Goal: Task Accomplishment & Management: Use online tool/utility

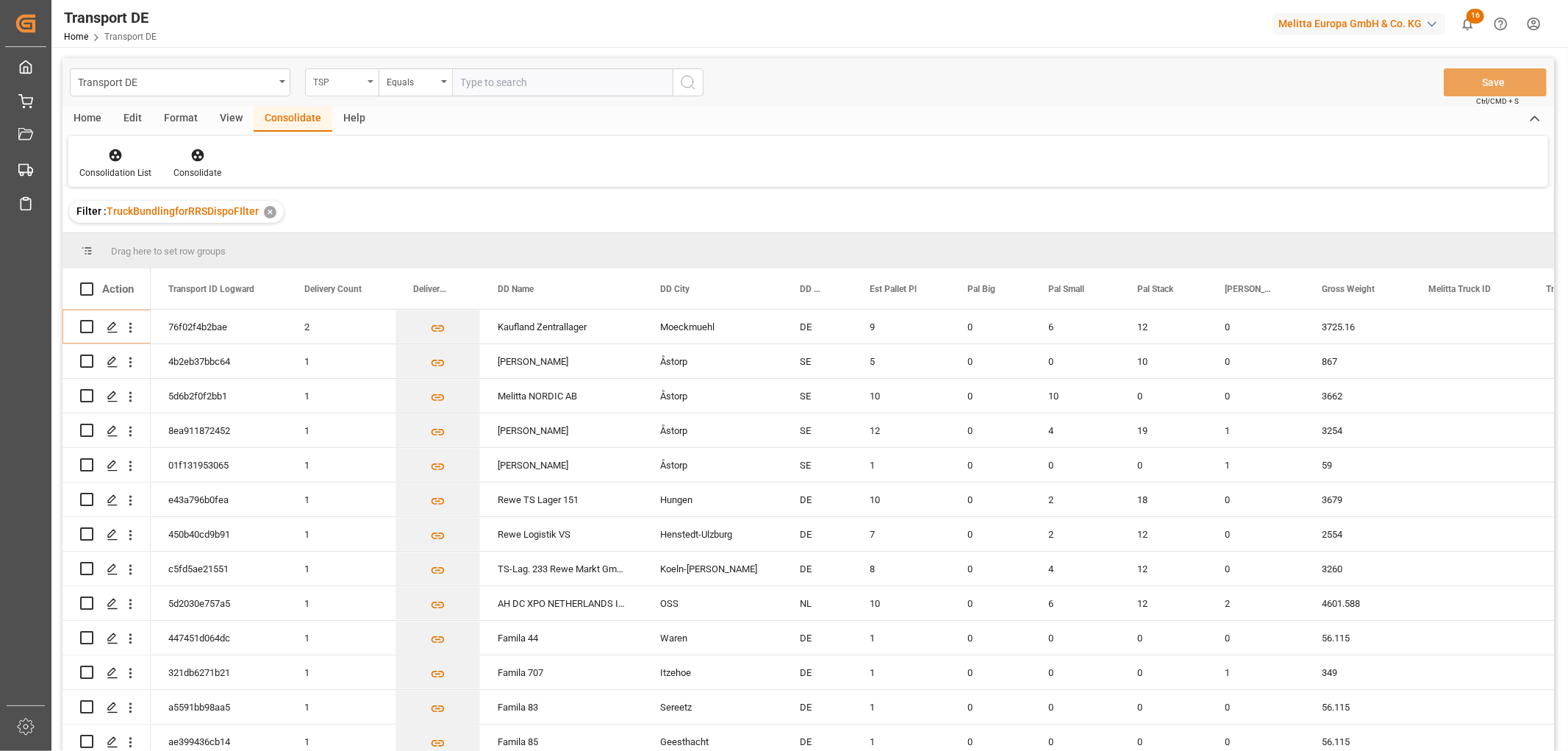
click at [333, 81] on div "TSP" at bounding box center [338, 80] width 50 height 17
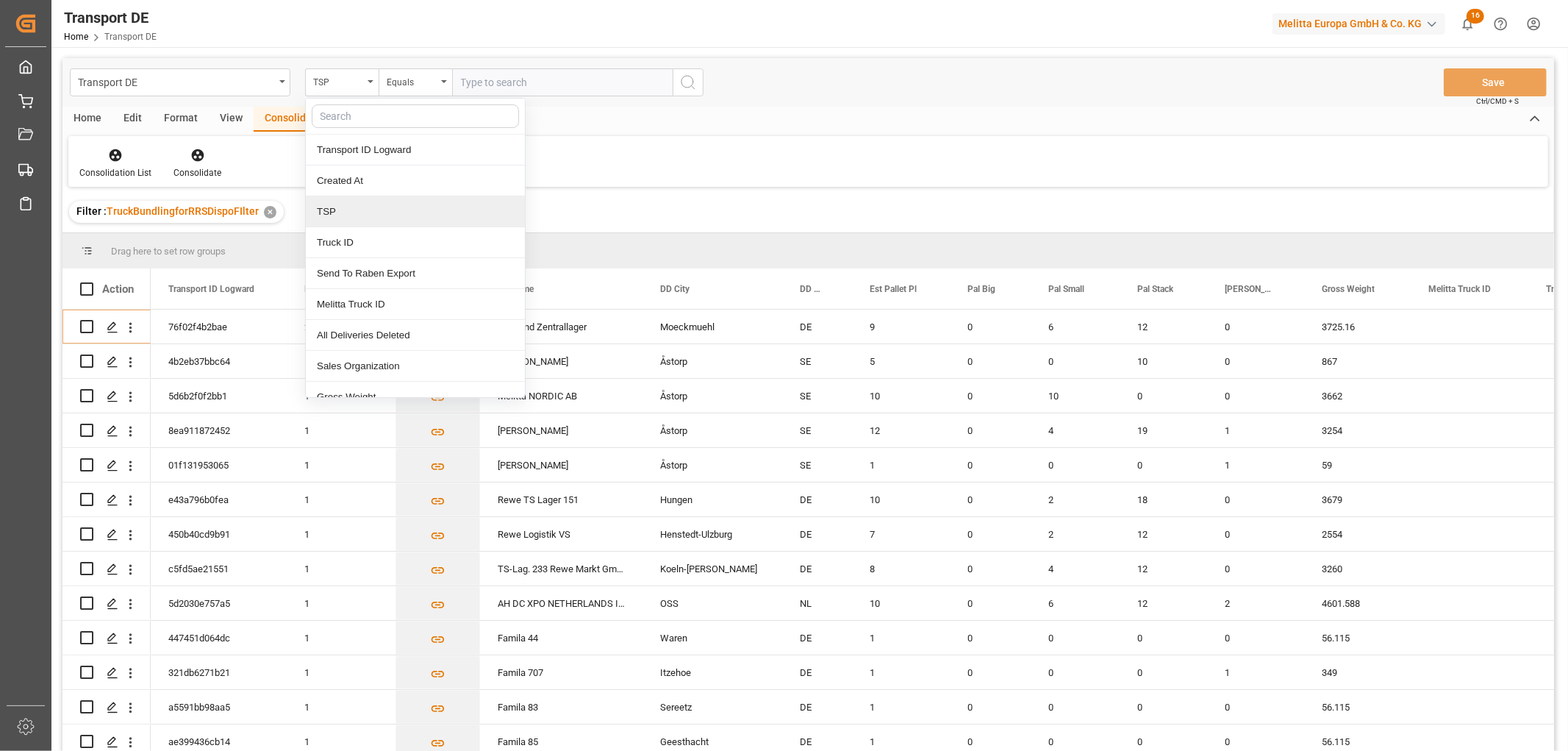
click at [343, 221] on div "TSP" at bounding box center [415, 211] width 219 height 31
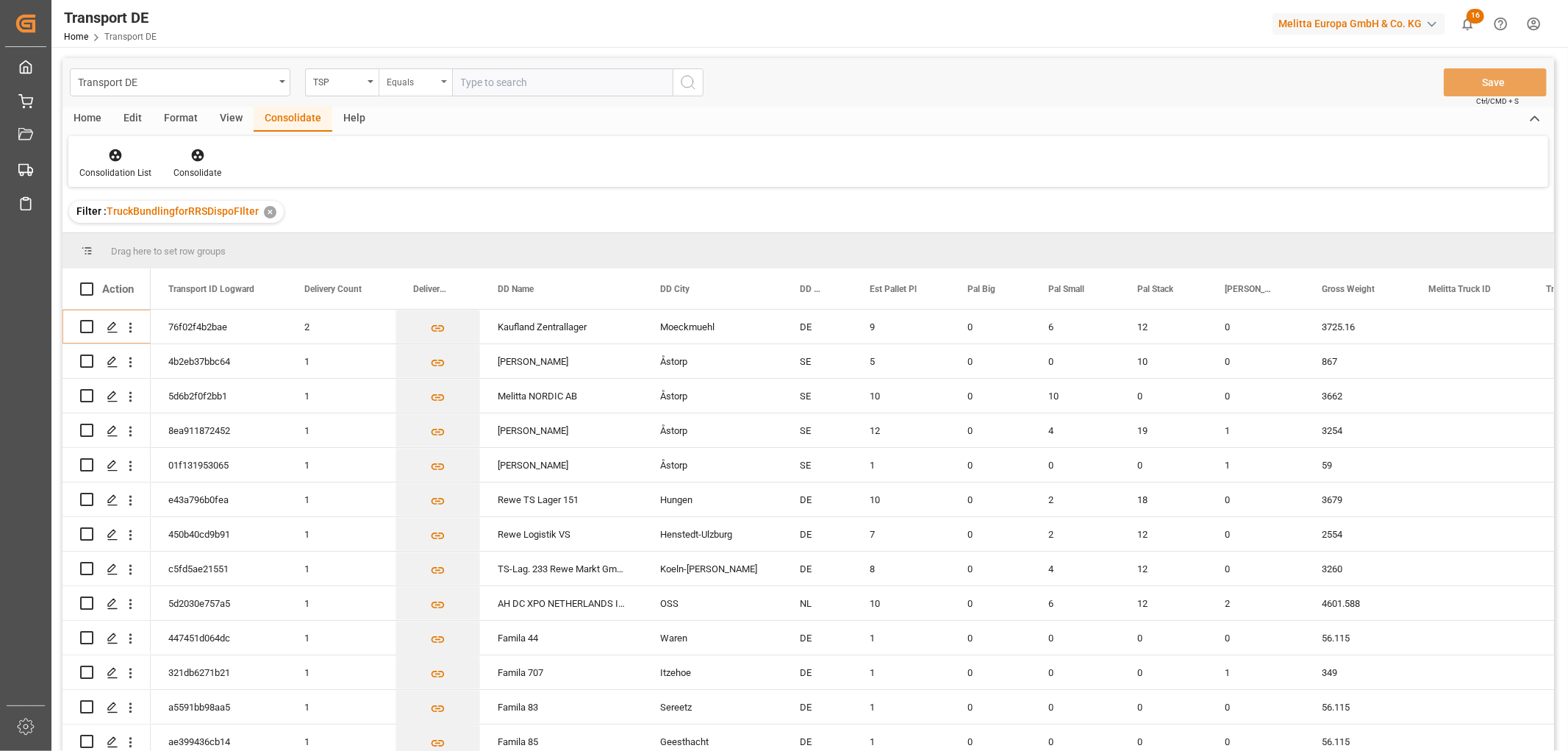
click at [406, 86] on div "Equals" at bounding box center [411, 80] width 50 height 17
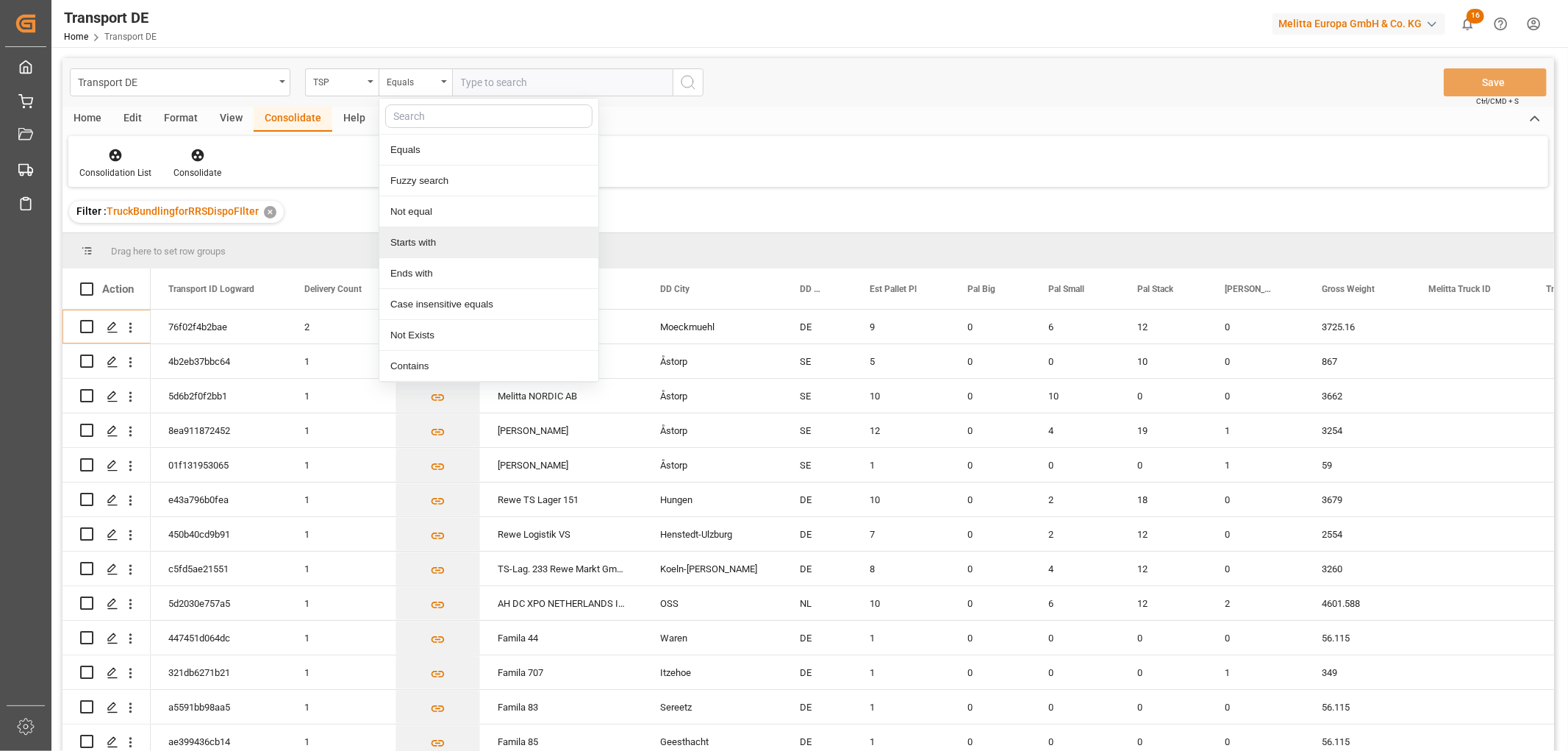
drag, startPoint x: 429, startPoint y: 241, endPoint x: 457, endPoint y: 133, distance: 111.6
click at [430, 239] on div "Starts with" at bounding box center [489, 243] width 219 height 31
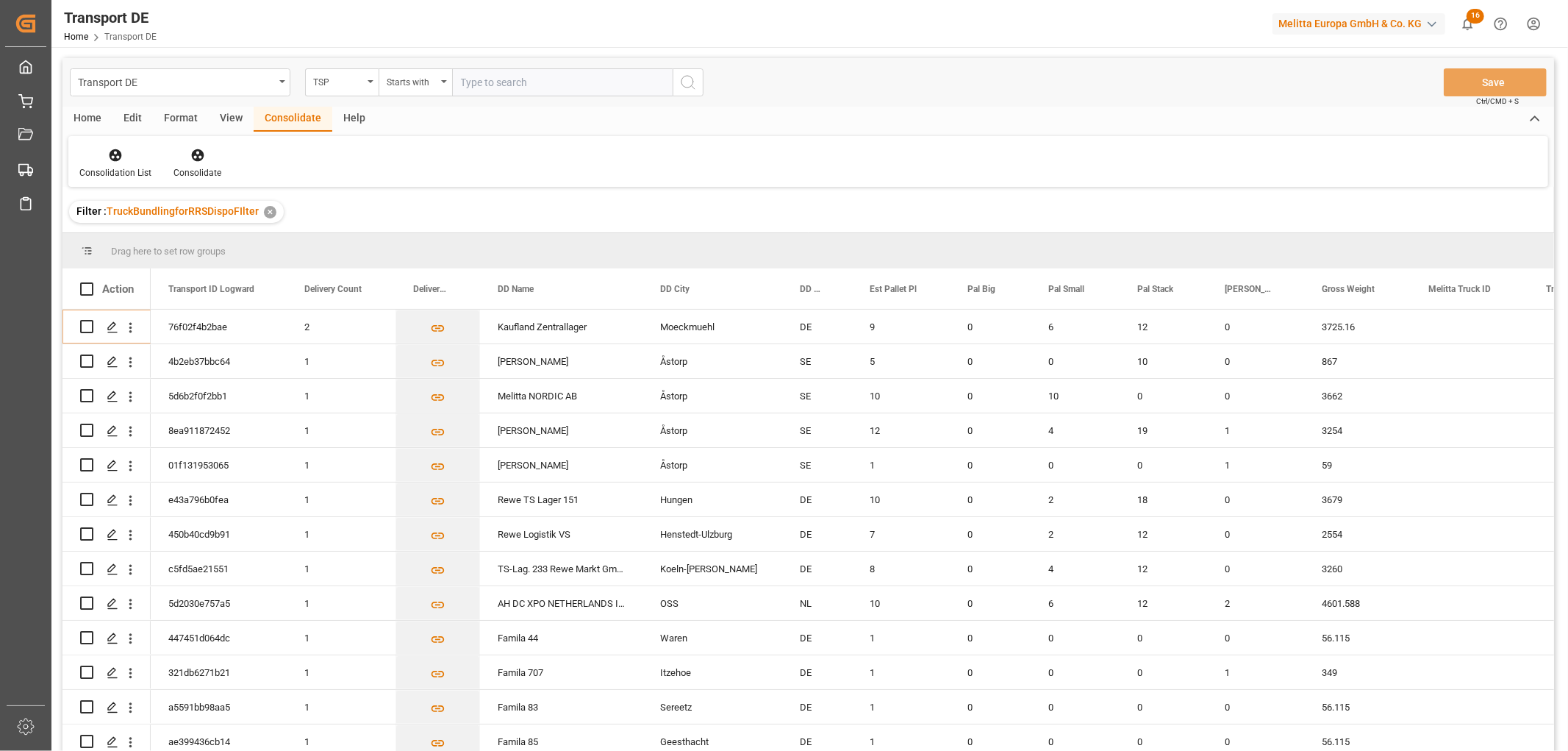
click at [475, 81] on input "text" at bounding box center [563, 82] width 220 height 28
type input "Self pickup DE"
click at [687, 82] on icon "search button" at bounding box center [688, 82] width 18 height 18
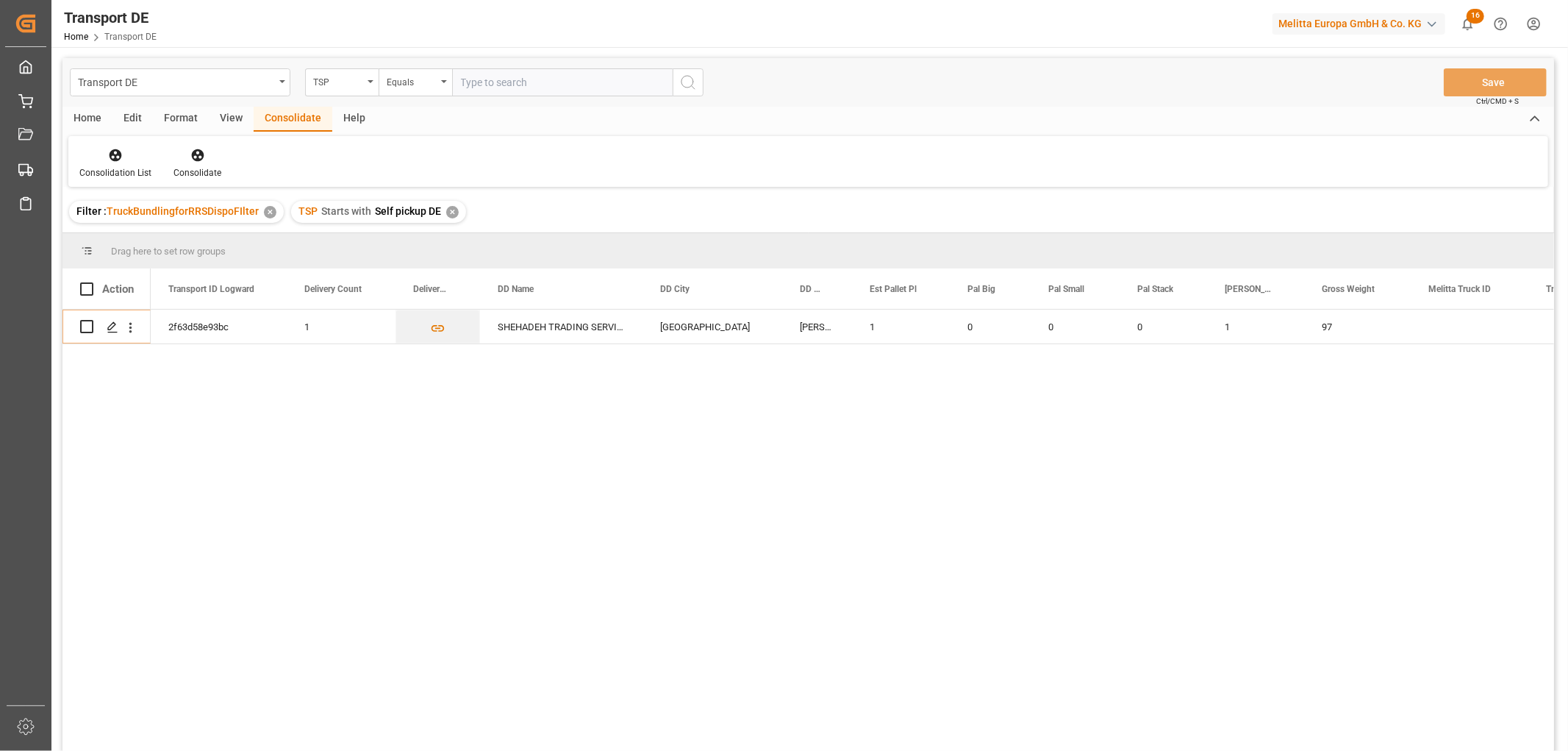
click at [453, 211] on div "✕" at bounding box center [453, 212] width 13 height 13
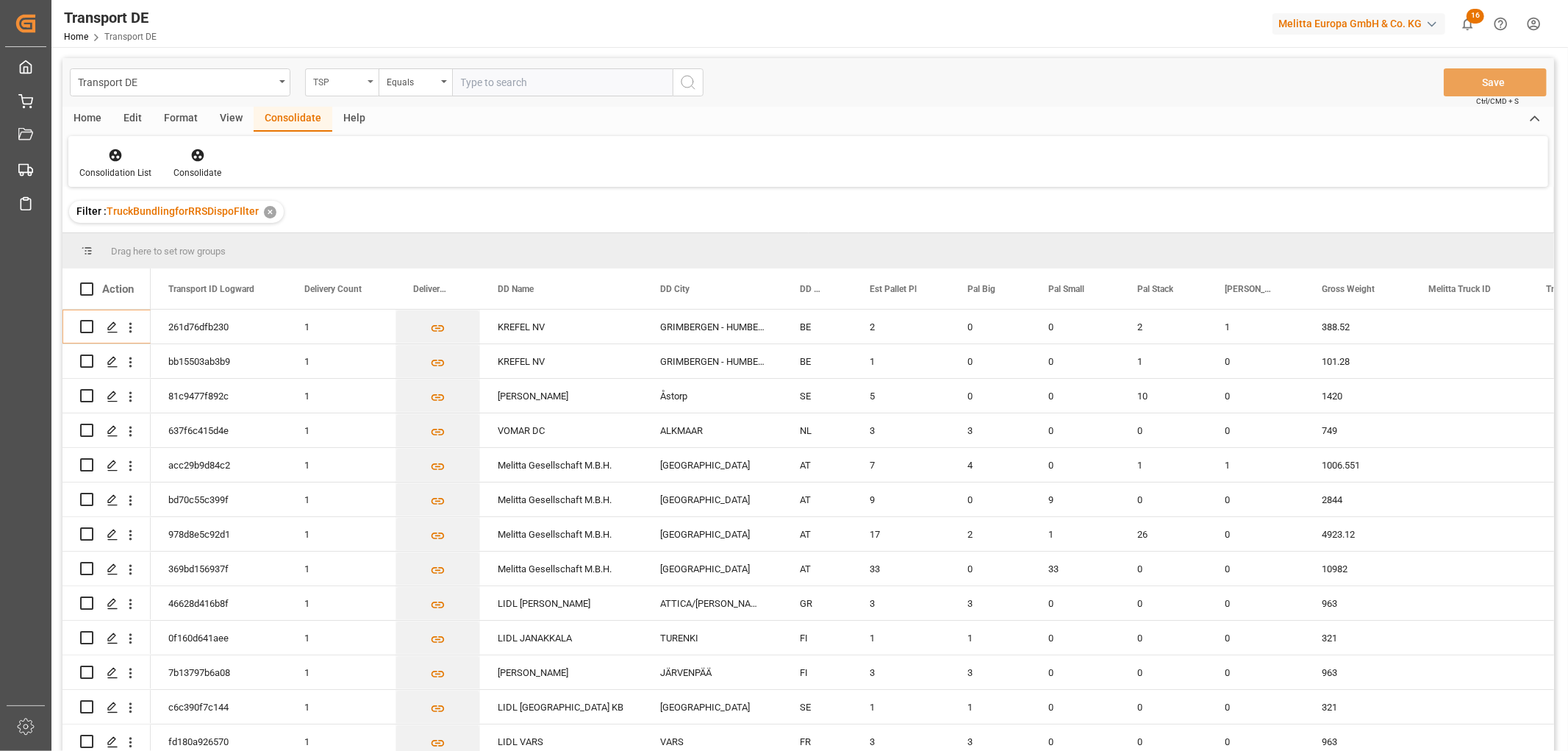
click at [324, 81] on div "TSP" at bounding box center [338, 80] width 50 height 17
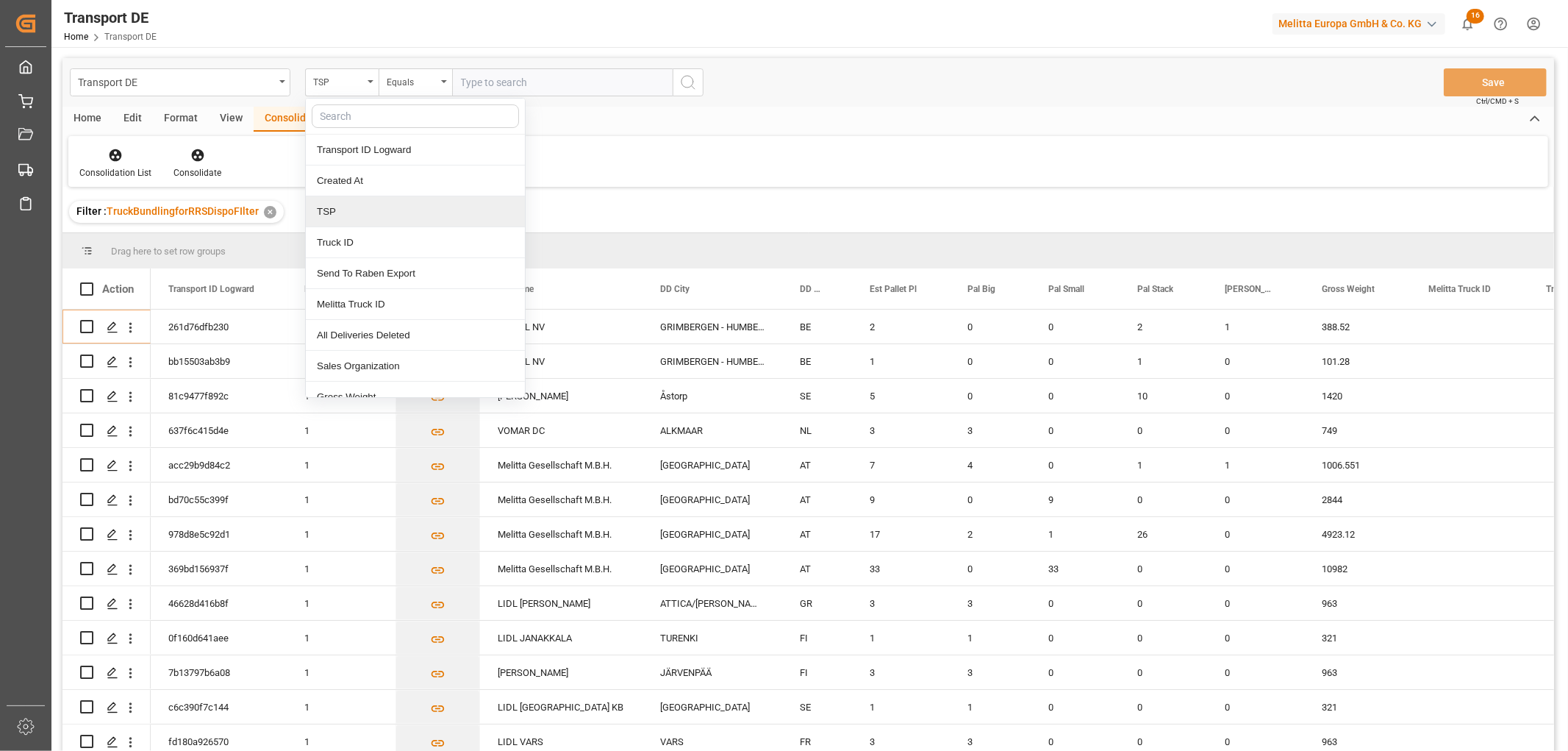
click at [343, 216] on div "TSP" at bounding box center [415, 211] width 219 height 31
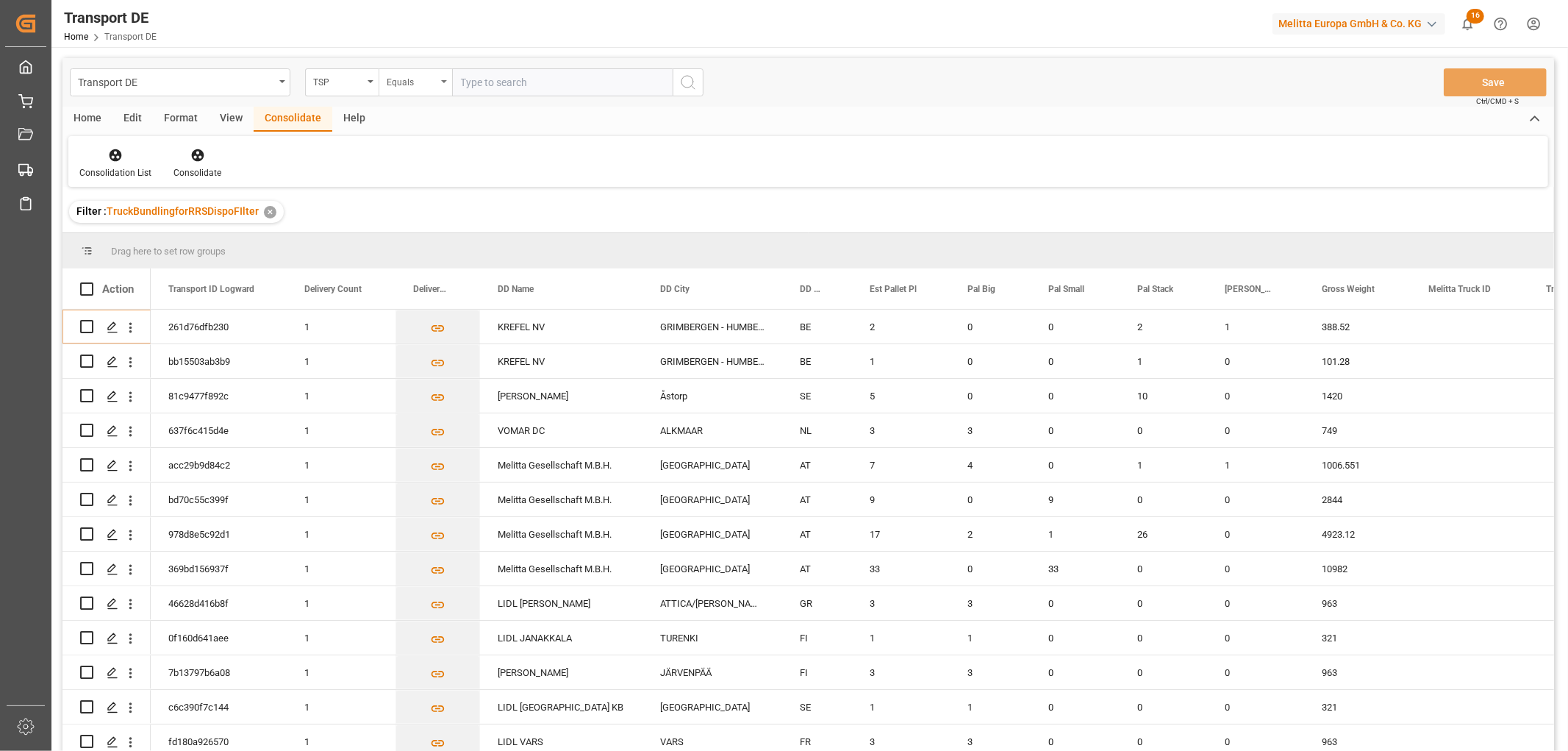
click at [399, 85] on div "Equals" at bounding box center [411, 80] width 50 height 17
click at [427, 244] on div "Starts with" at bounding box center [489, 243] width 219 height 31
click at [481, 86] on input "text" at bounding box center [563, 82] width 220 height 28
type input "[PERSON_NAME]"
click at [689, 81] on icon "search button" at bounding box center [688, 82] width 18 height 18
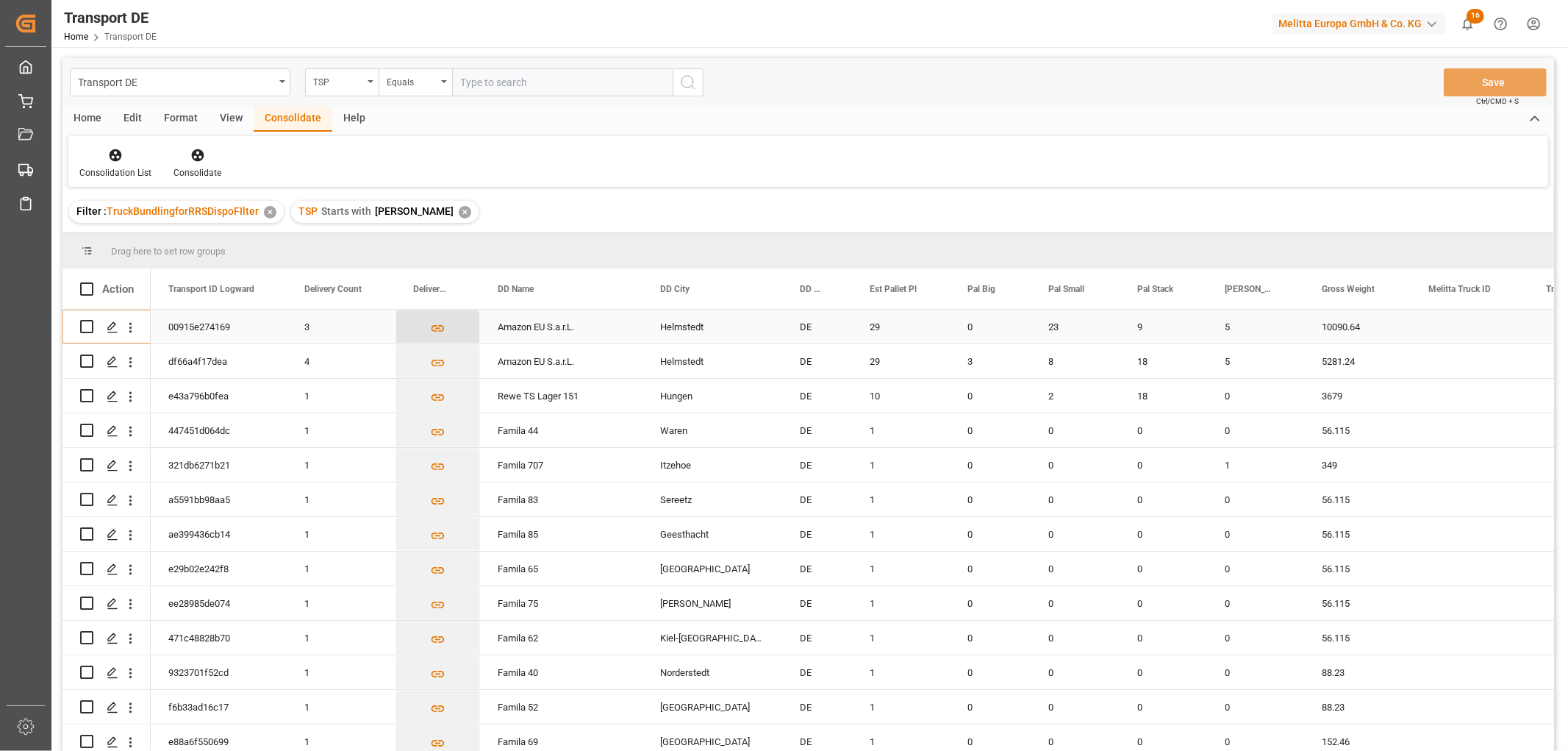
click at [435, 332] on icon "Press SPACE to select this row." at bounding box center [437, 328] width 15 height 15
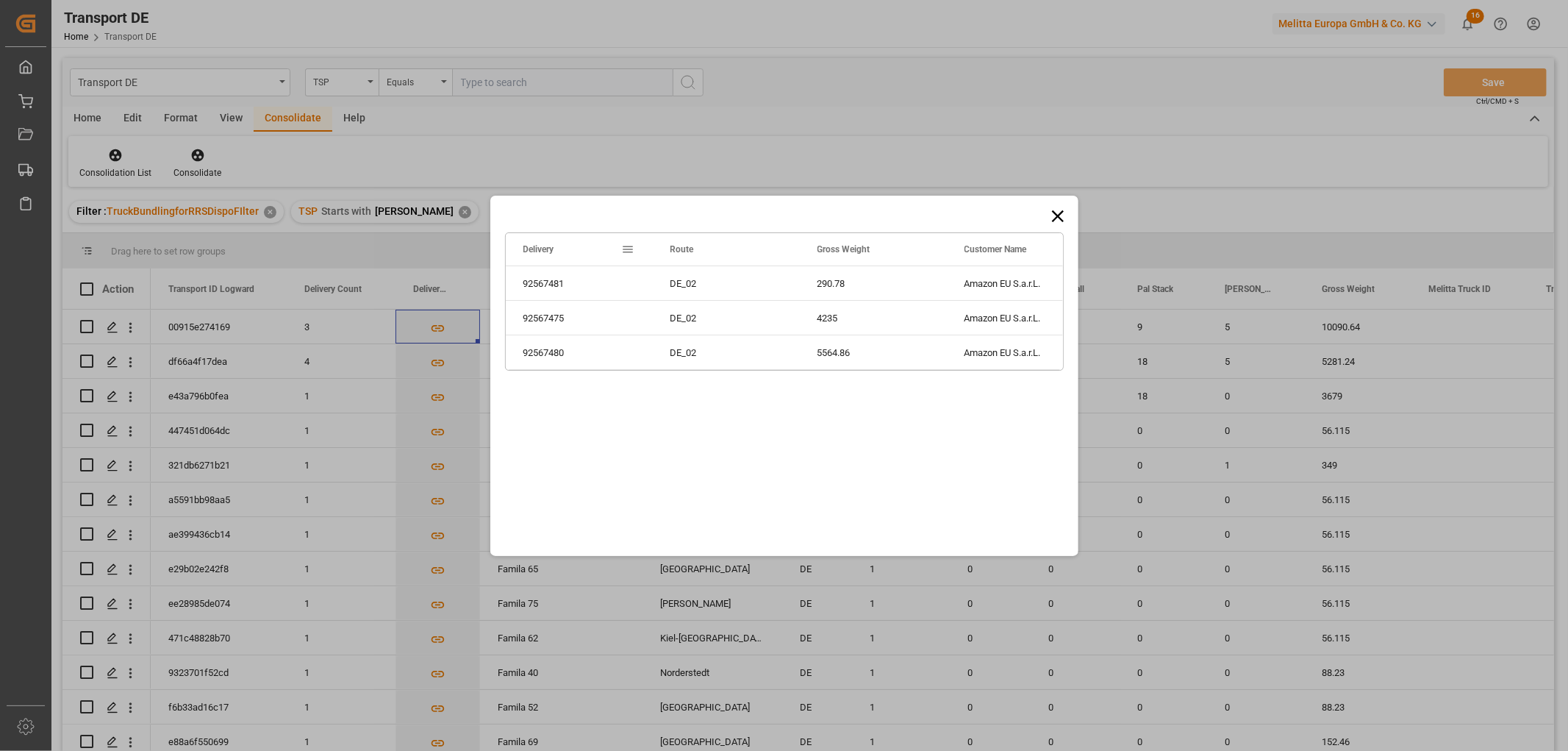
click at [1056, 216] on icon at bounding box center [1058, 216] width 21 height 21
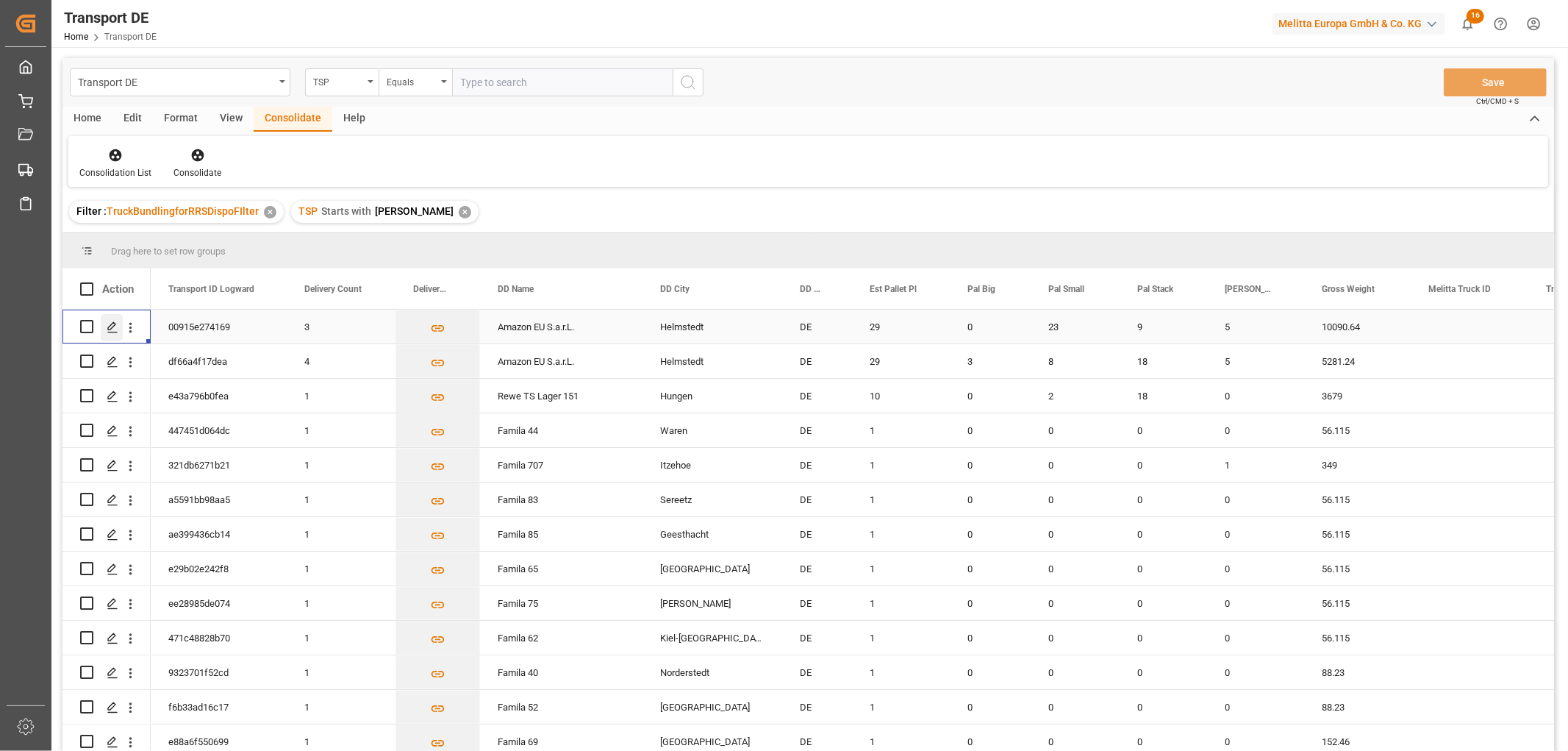
click at [112, 326] on polygon "Press SPACE to select this row." at bounding box center [112, 326] width 7 height 7
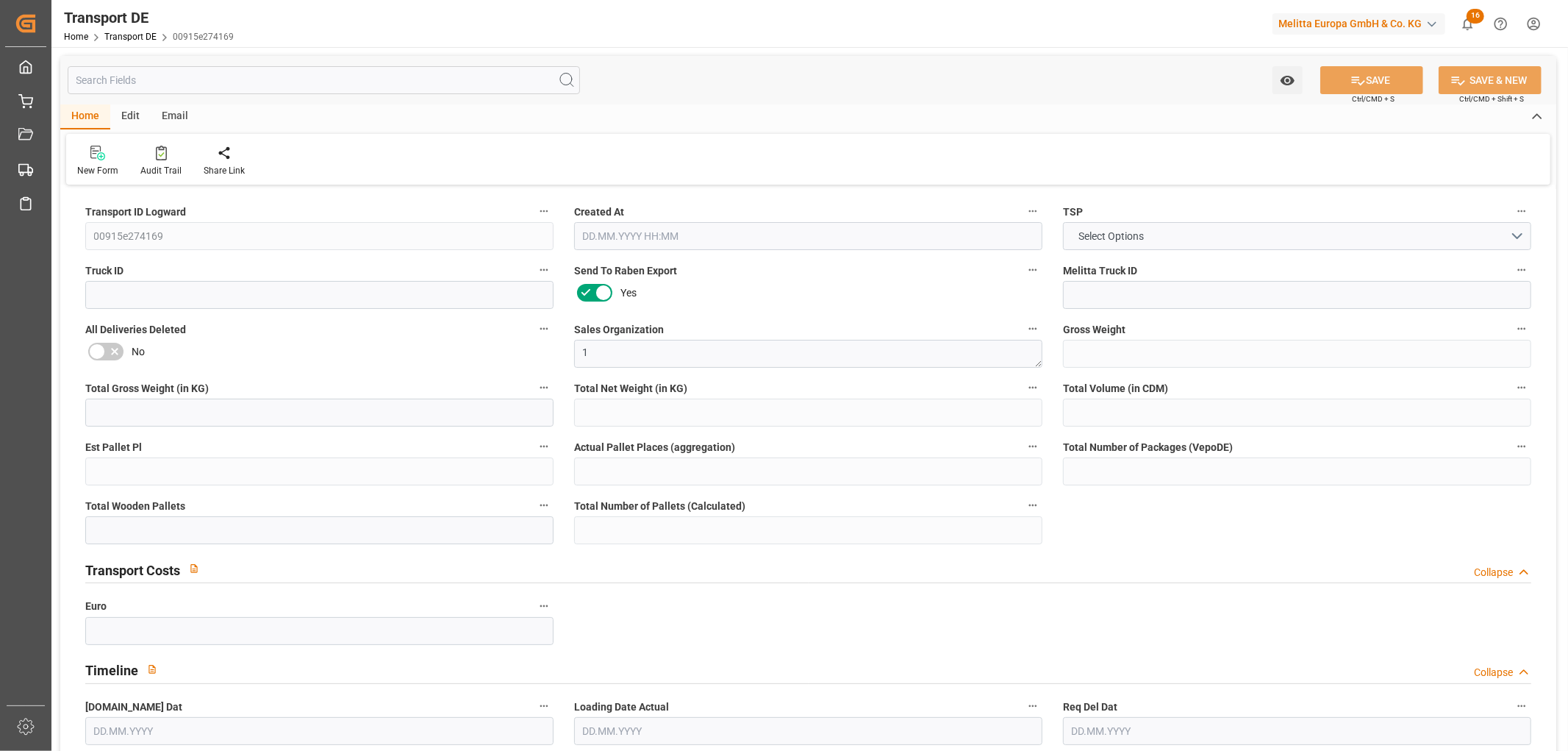
type input "10090.64"
type input "8711.266"
type input "8206.886"
type input "36287.268"
type input "29"
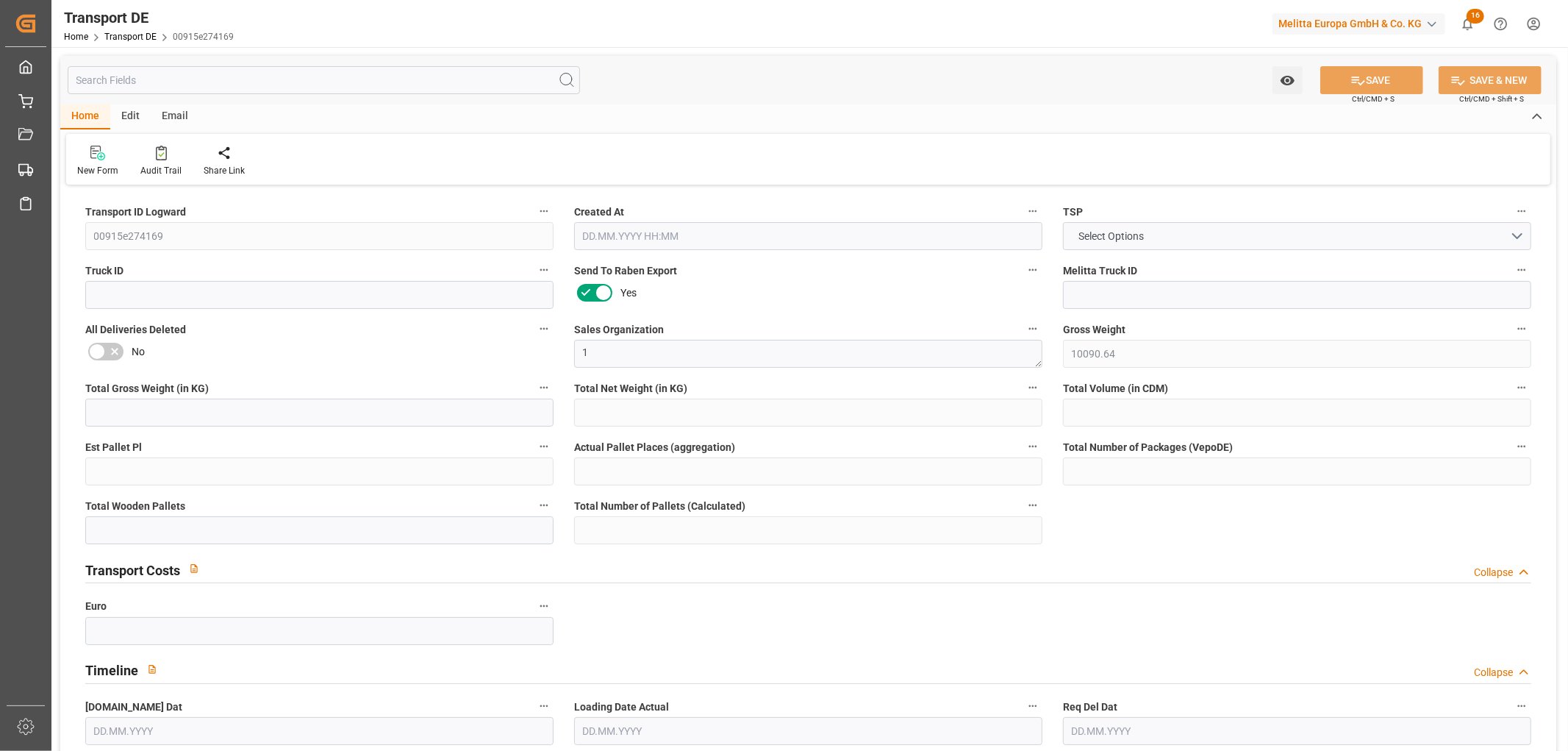
type input "0"
type input "37"
type input "20"
type input "0"
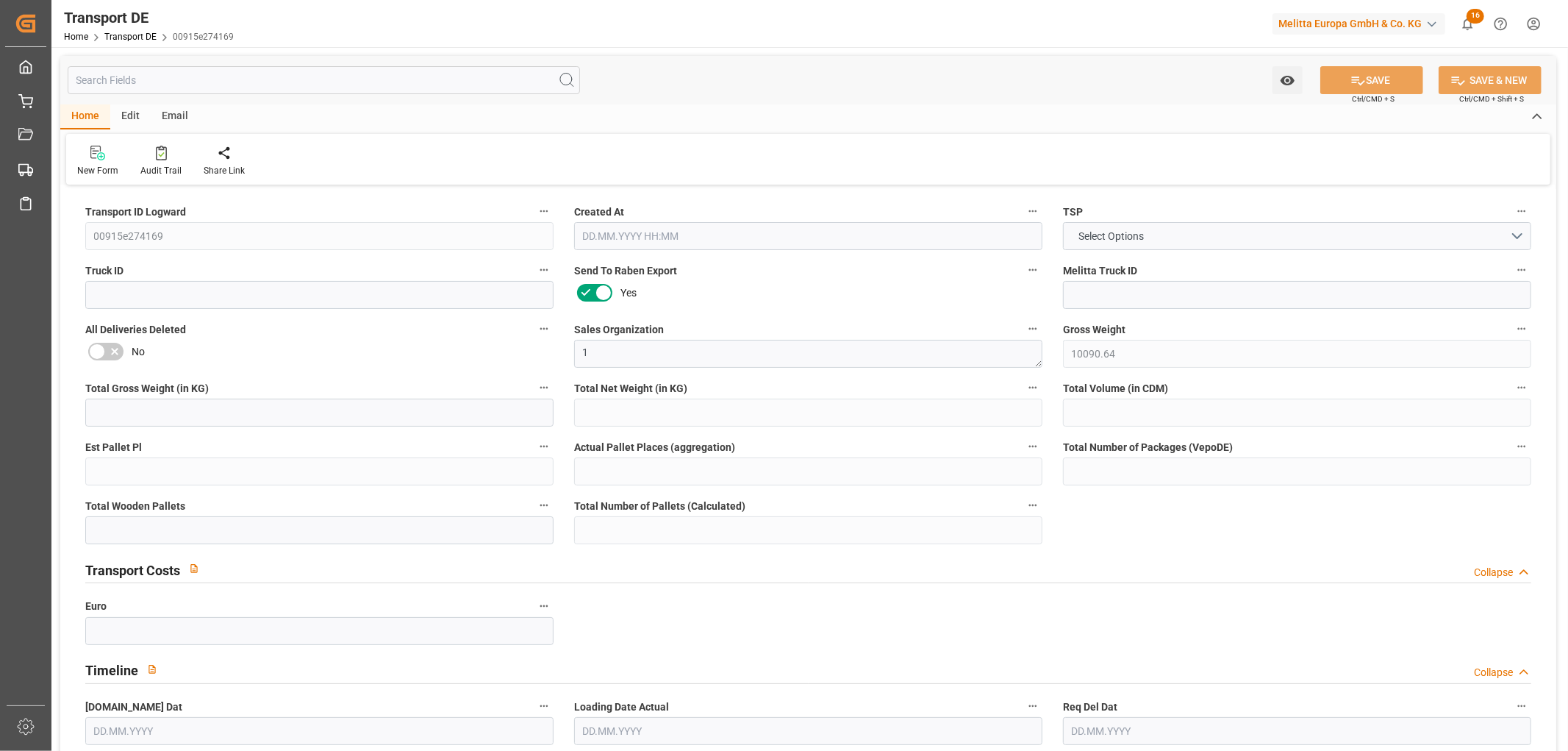
type input "38"
type input "0"
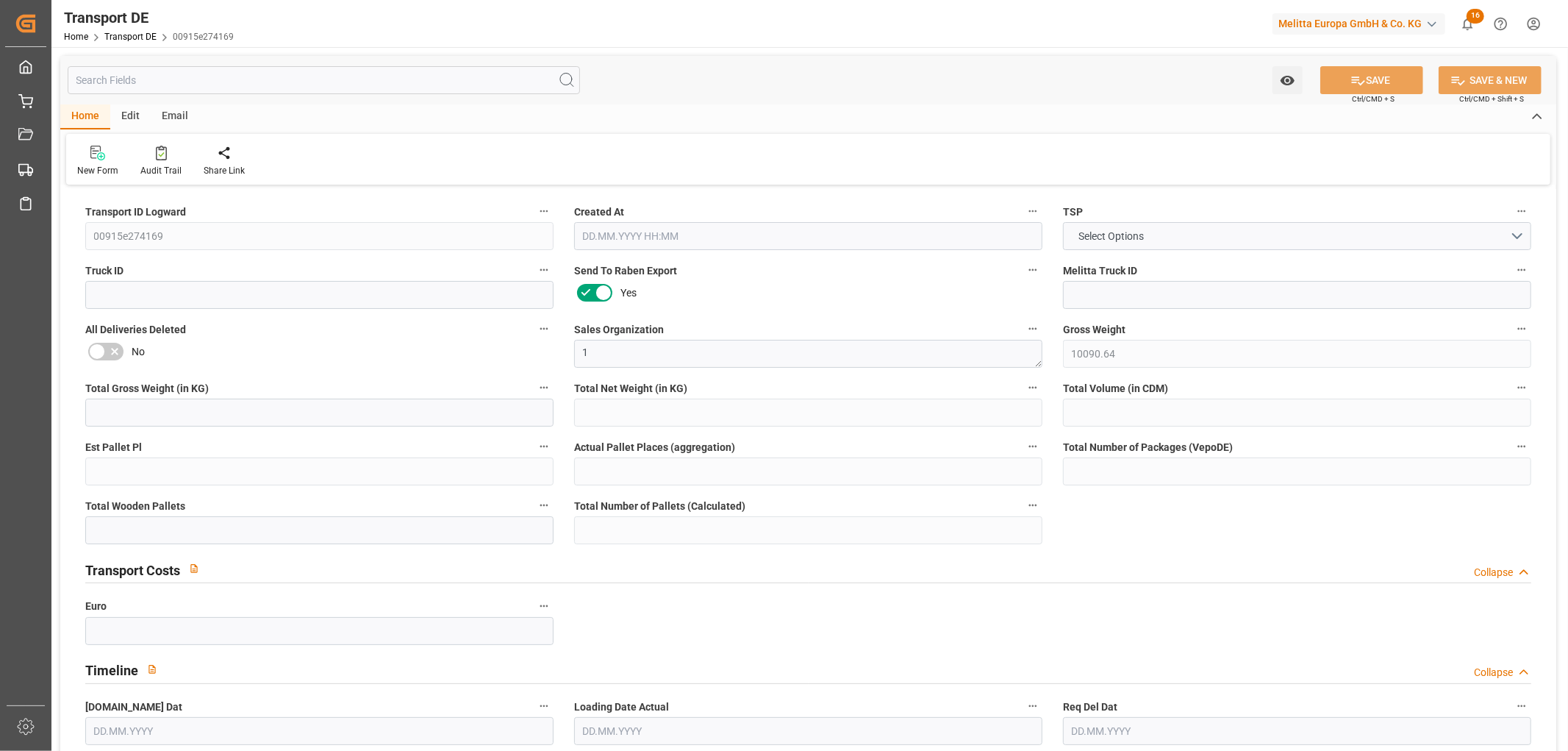
type input "0"
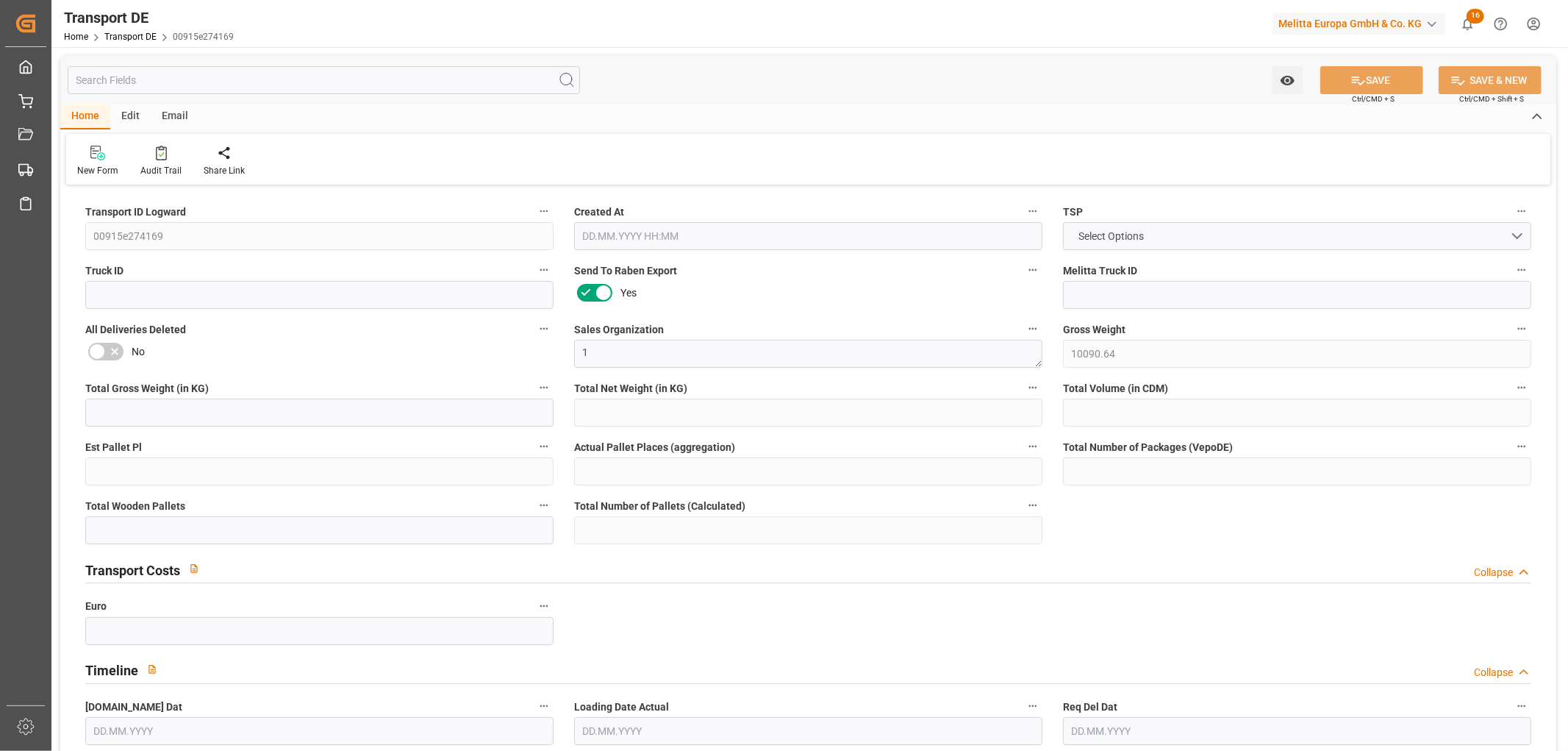
type input "0"
type input "23"
type input "9"
type input "0"
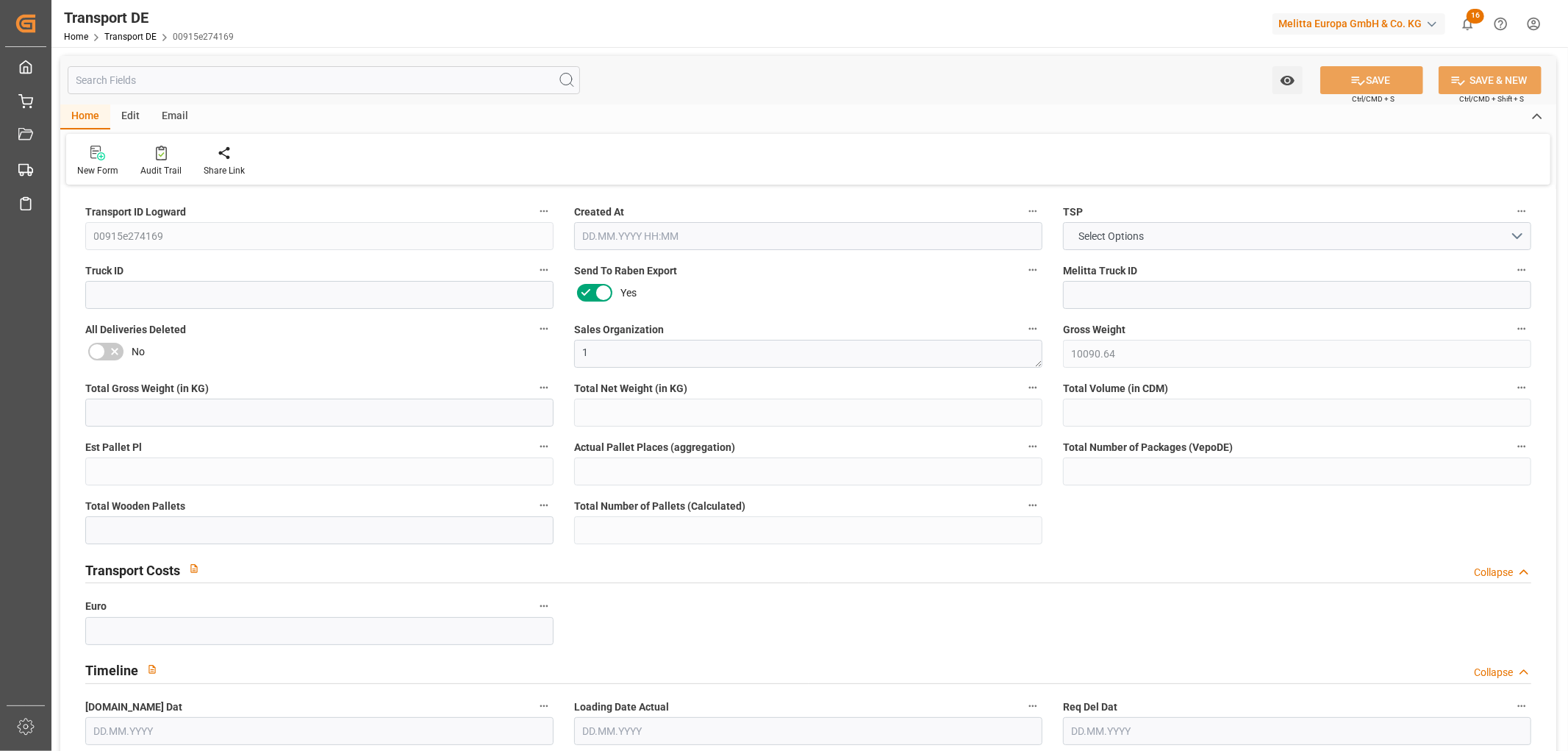
type input "0"
type input "3"
type input "5"
type input "0"
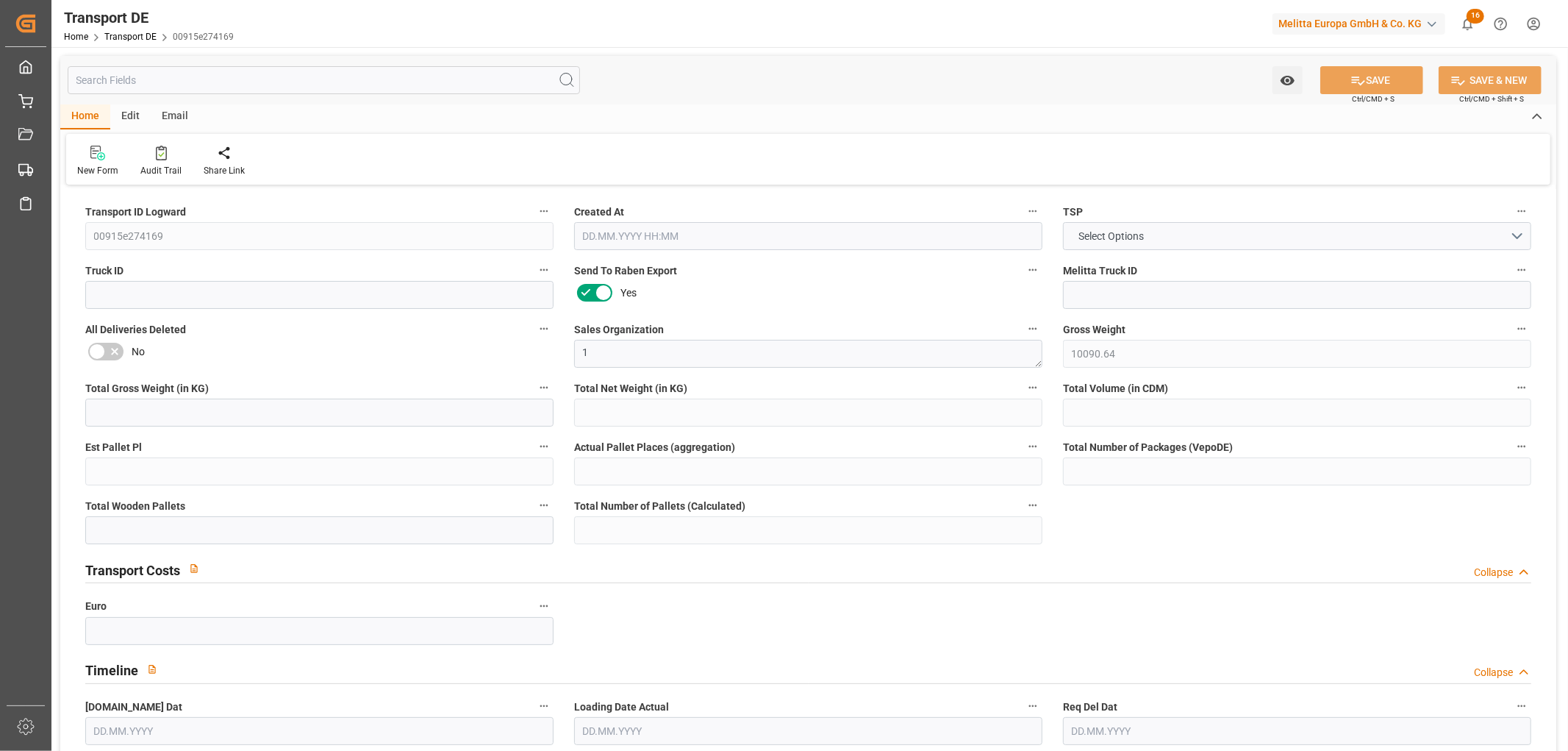
type input "2668"
type input "744.6649"
type input "471.2779"
type input "[DATE] 12:20"
type input "[DATE]"
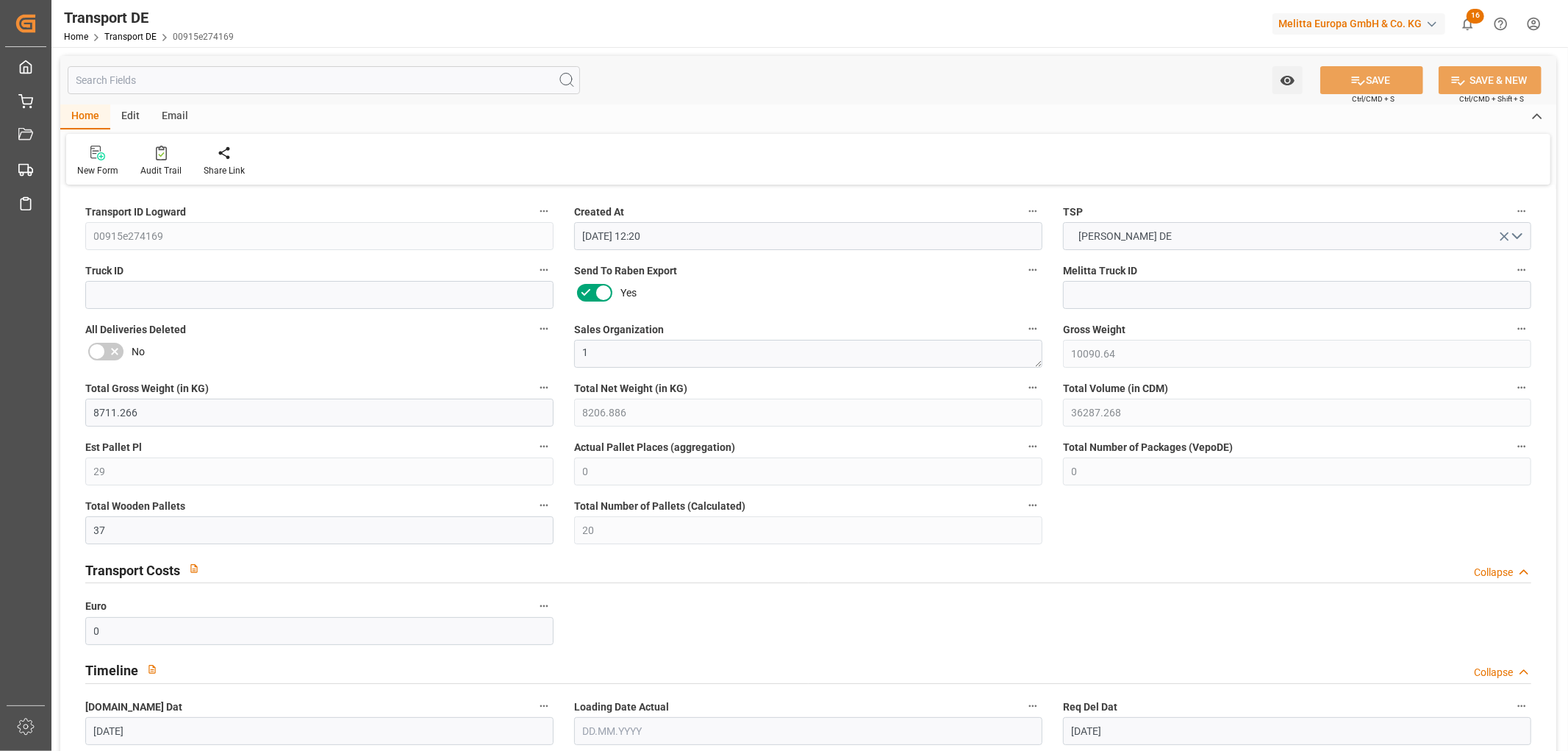
type input "[DATE]"
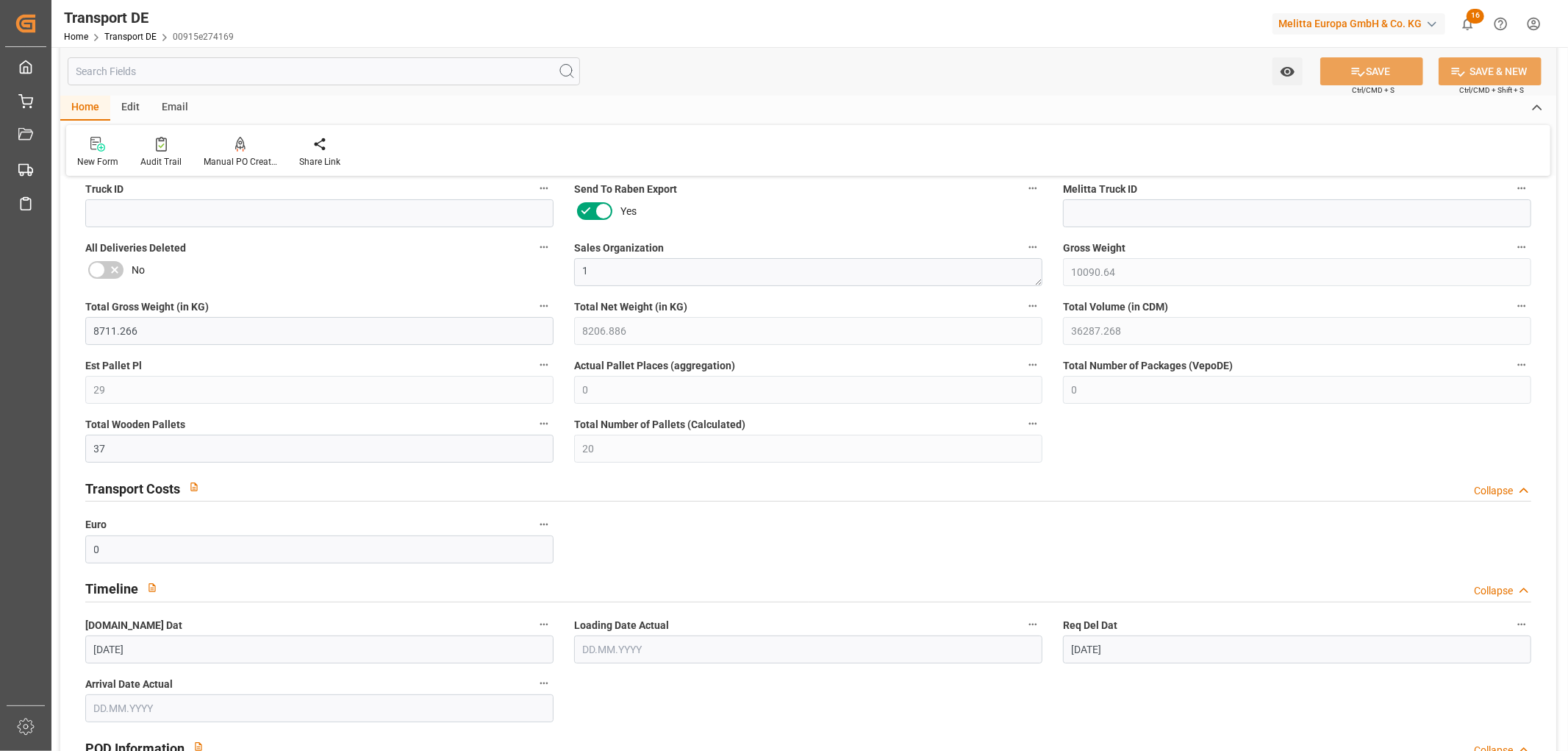
scroll to position [326, 0]
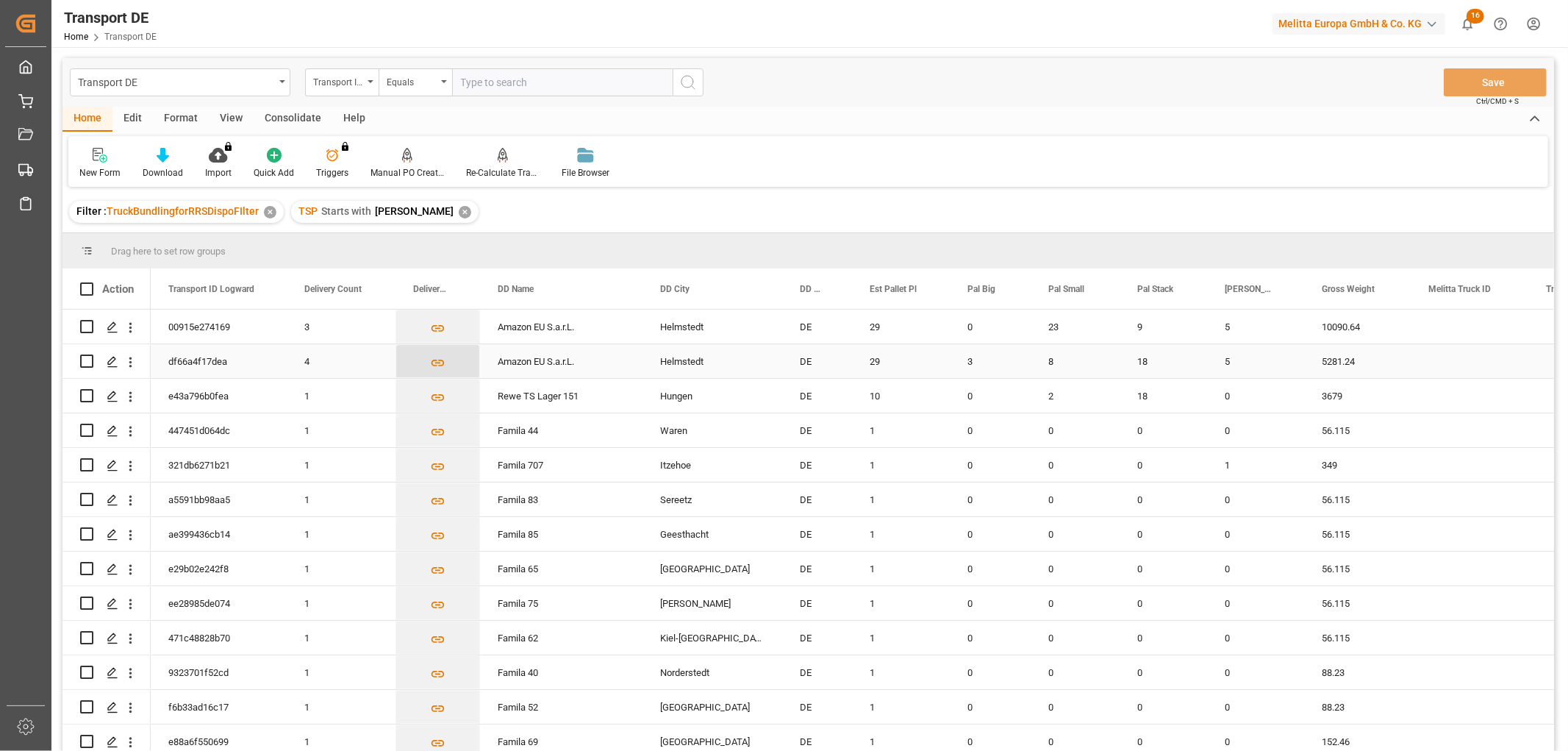
click at [436, 361] on icon "Press SPACE to select this row." at bounding box center [437, 362] width 15 height 15
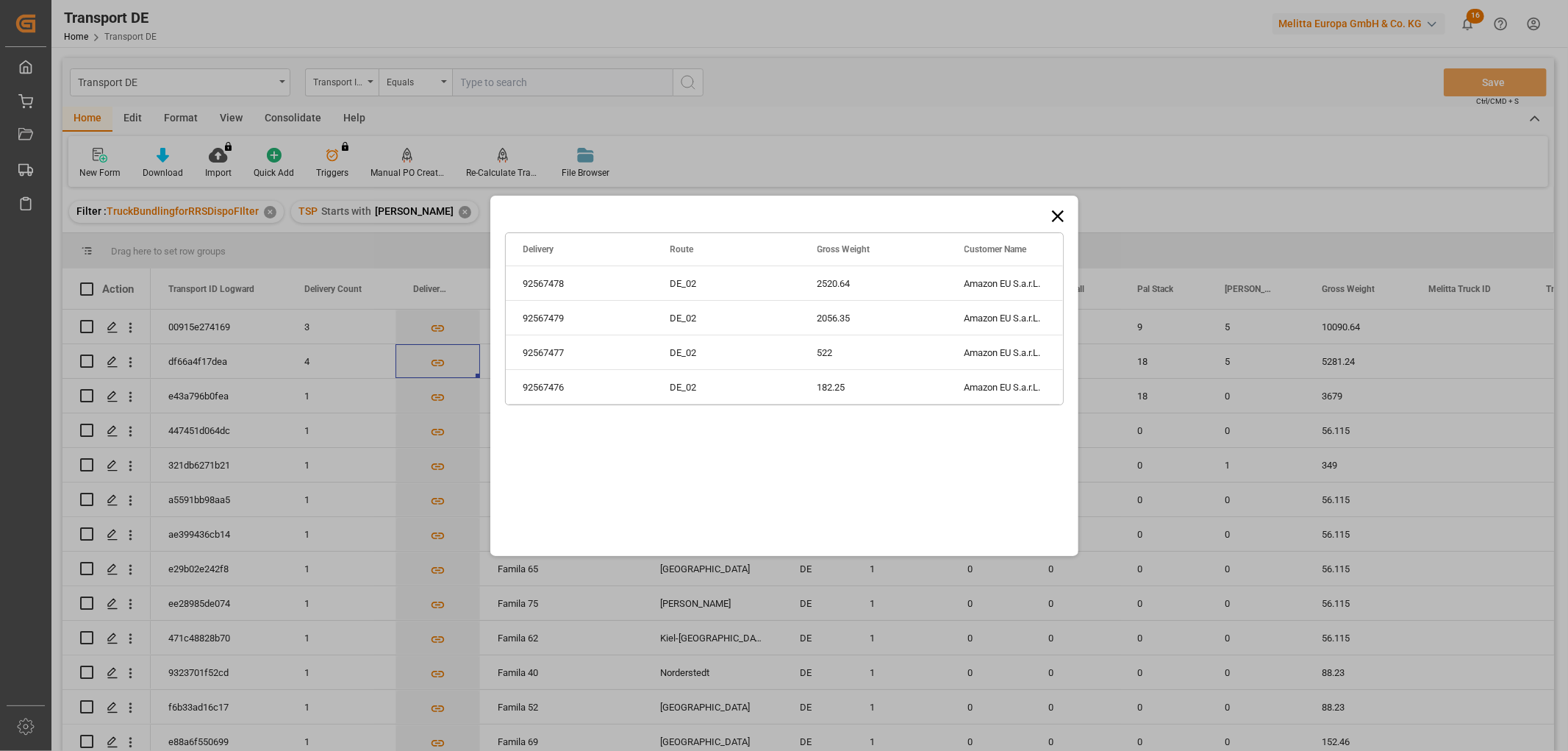
click at [1058, 214] on icon at bounding box center [1058, 216] width 21 height 21
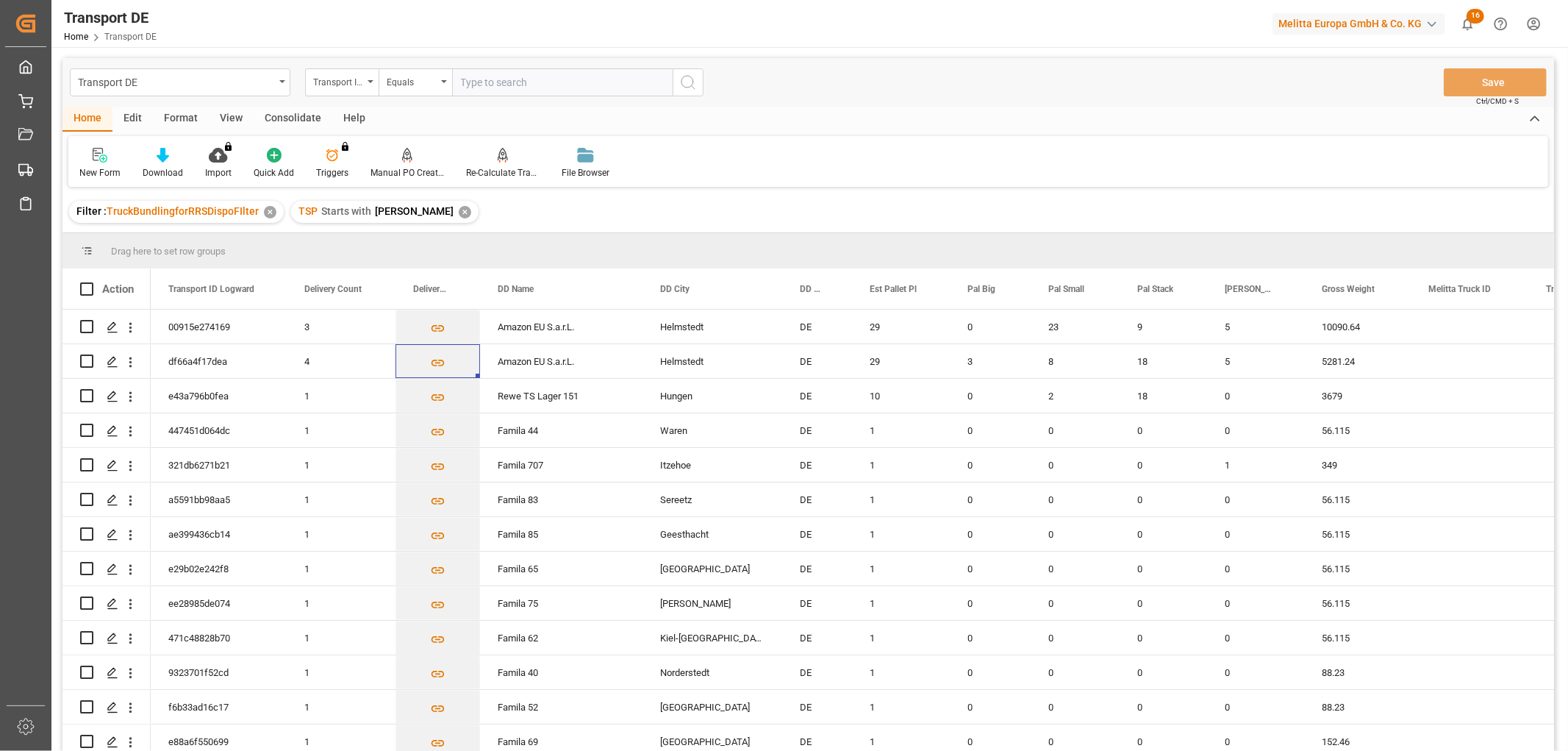
click at [289, 119] on div "Consolidate" at bounding box center [293, 119] width 79 height 25
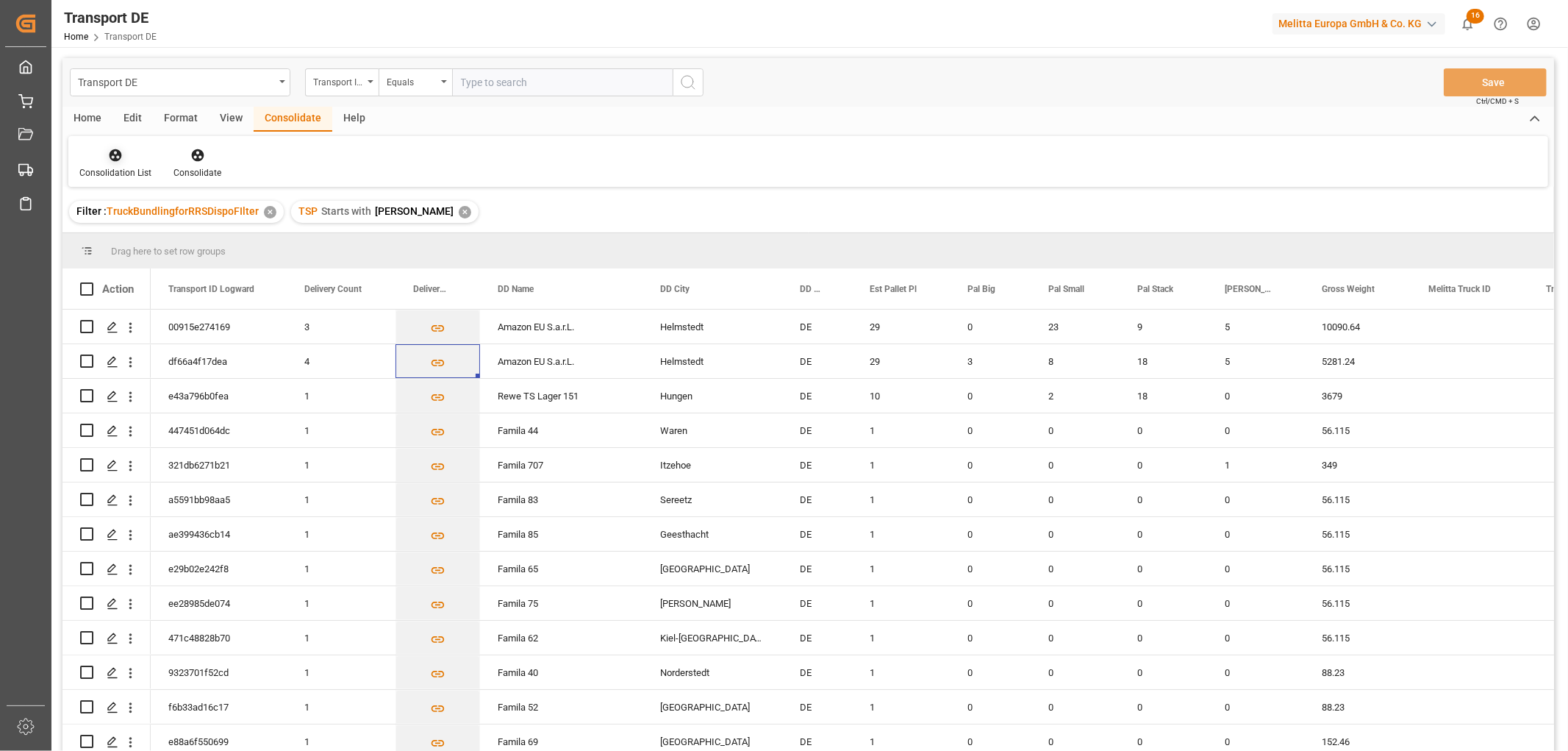
click at [113, 160] on icon at bounding box center [116, 155] width 14 height 14
click at [126, 239] on div "Transport DE Transport ID Logward Equals Save Ctrl/CMD + S Home Edit Format Vie…" at bounding box center [808, 424] width 1492 height 732
click at [89, 326] on input "Press Space to toggle row selection (unchecked)" at bounding box center [87, 326] width 14 height 14
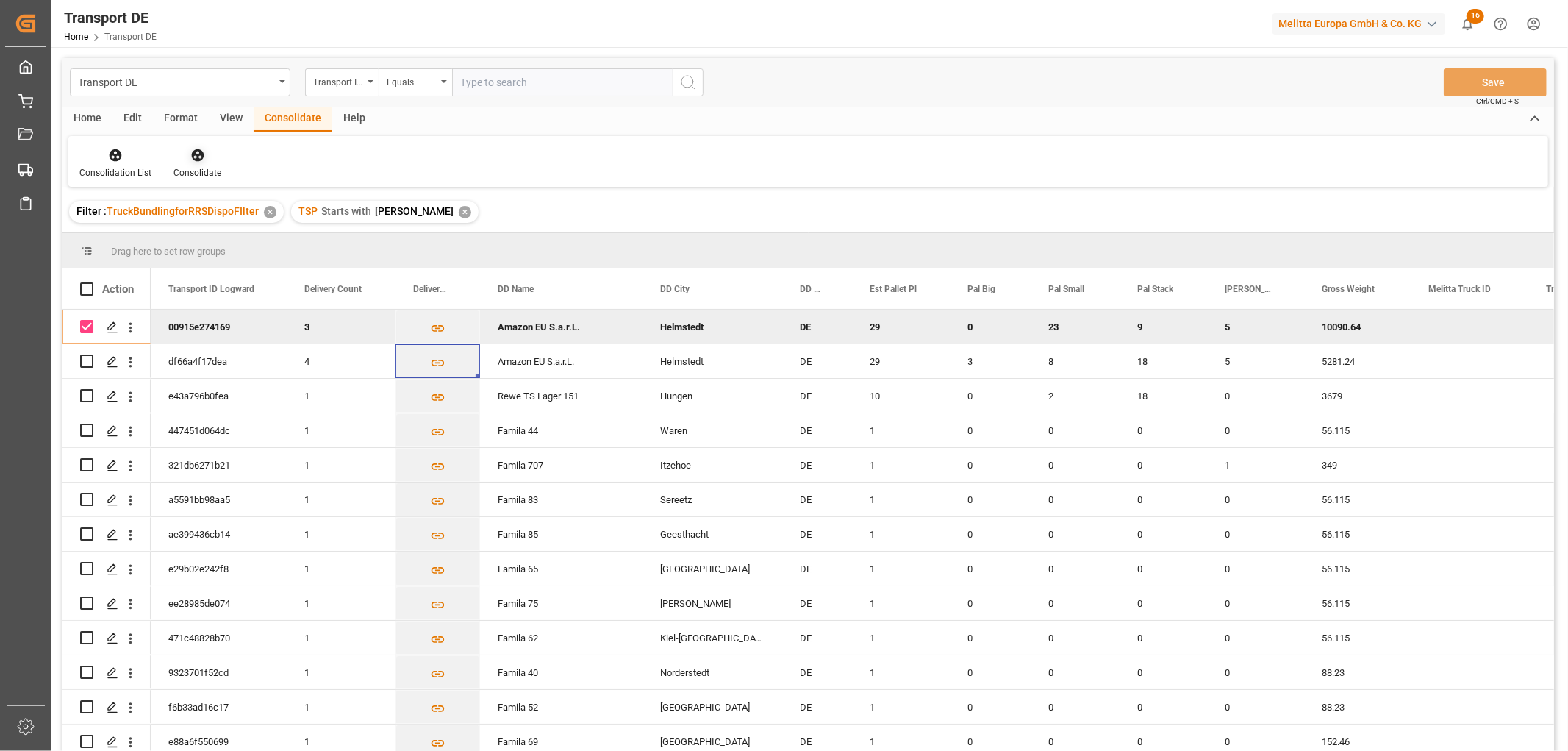
click at [195, 155] on icon at bounding box center [198, 155] width 13 height 13
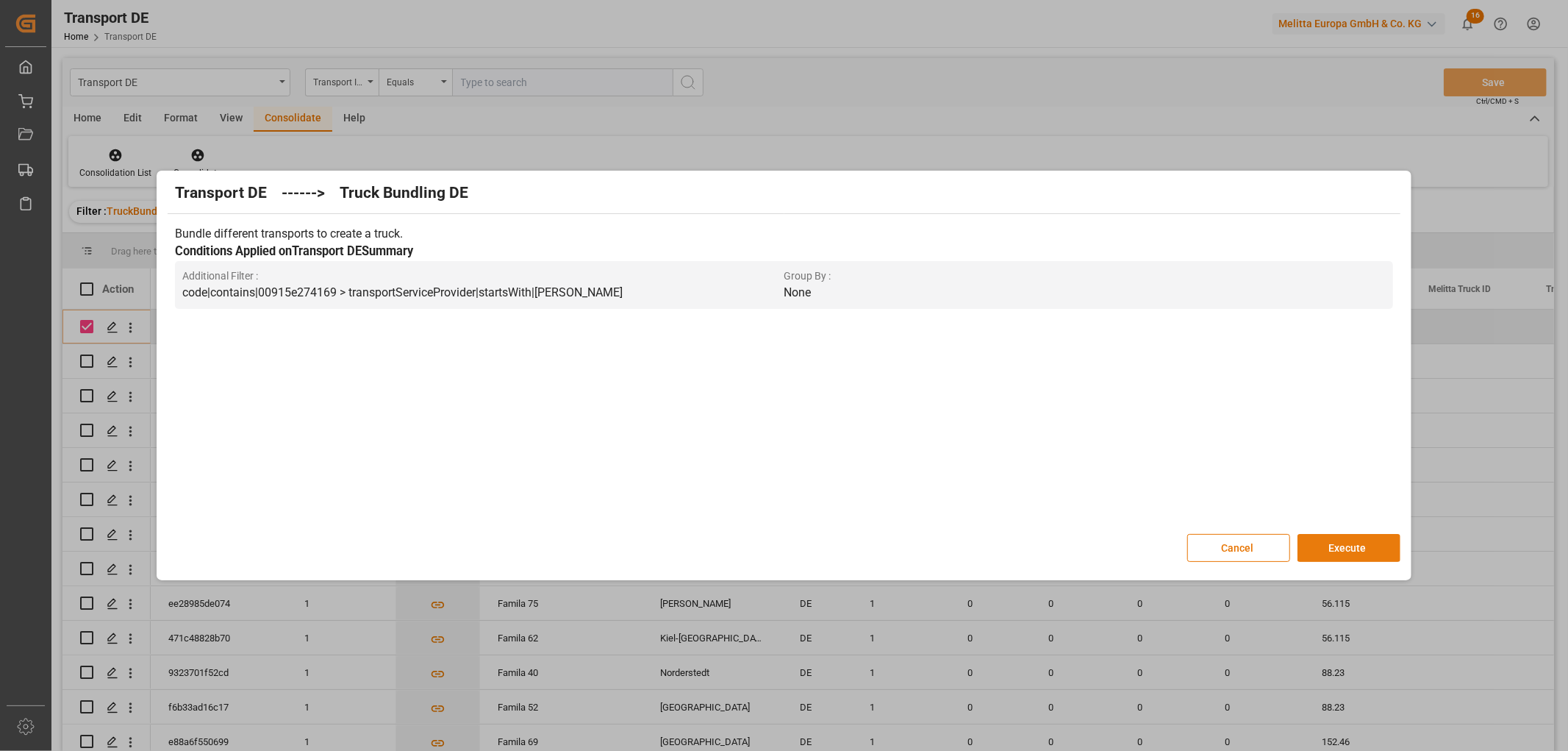
click at [1353, 547] on button "Execute" at bounding box center [1349, 548] width 103 height 28
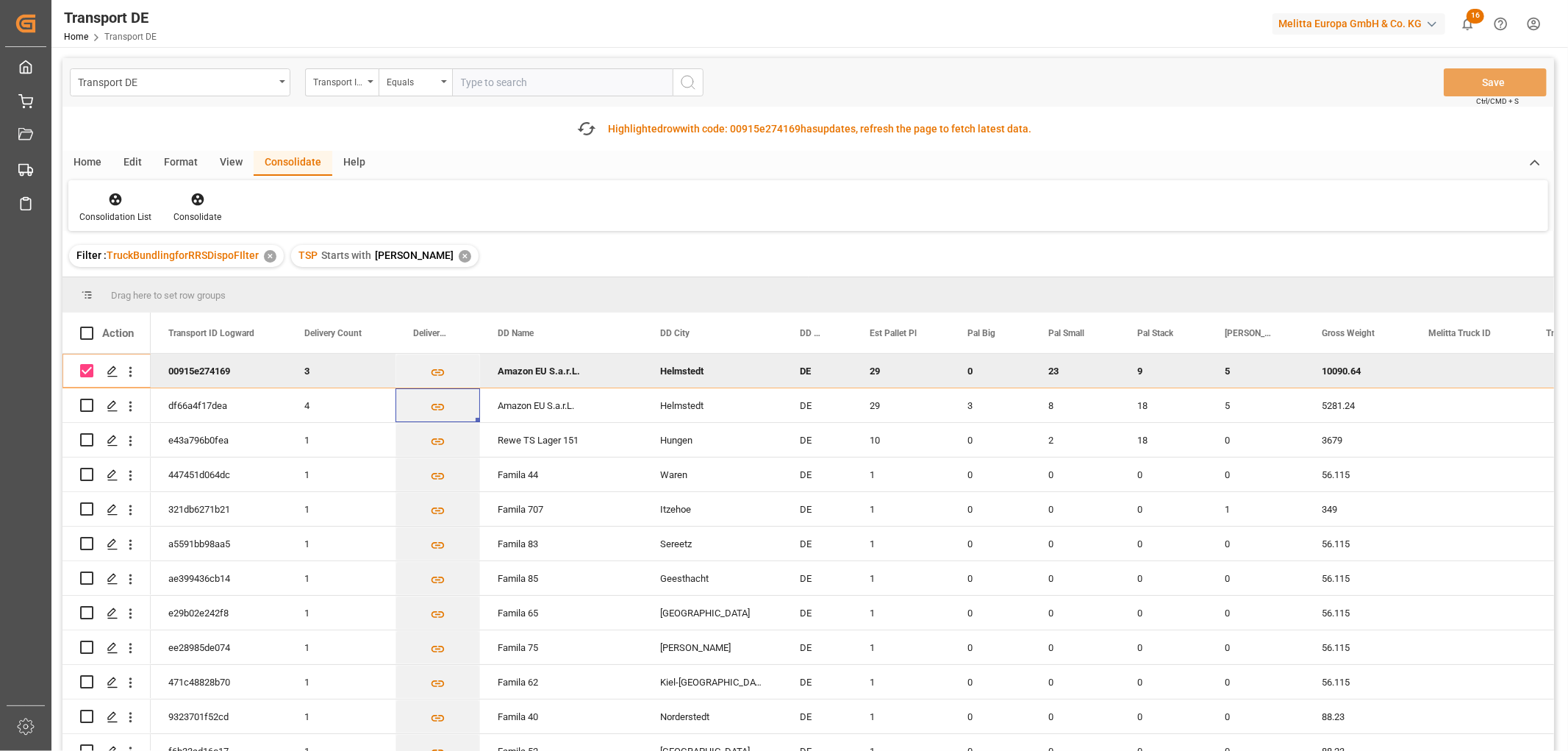
click at [89, 365] on input "Press Space to toggle row selection (checked)" at bounding box center [87, 371] width 14 height 14
checkbox input "false"
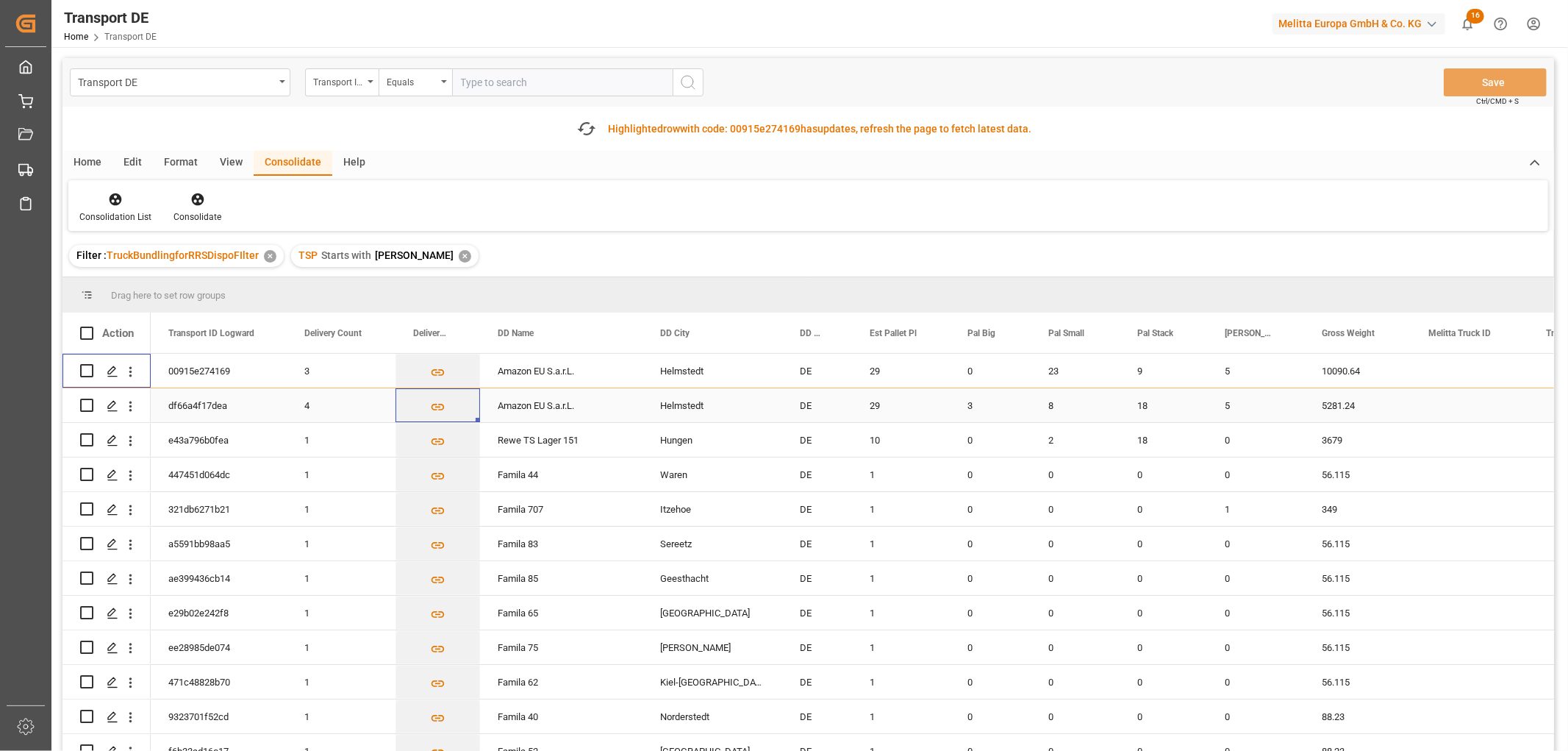
click at [86, 406] on input "Press Space to toggle row selection (unchecked)" at bounding box center [87, 405] width 14 height 14
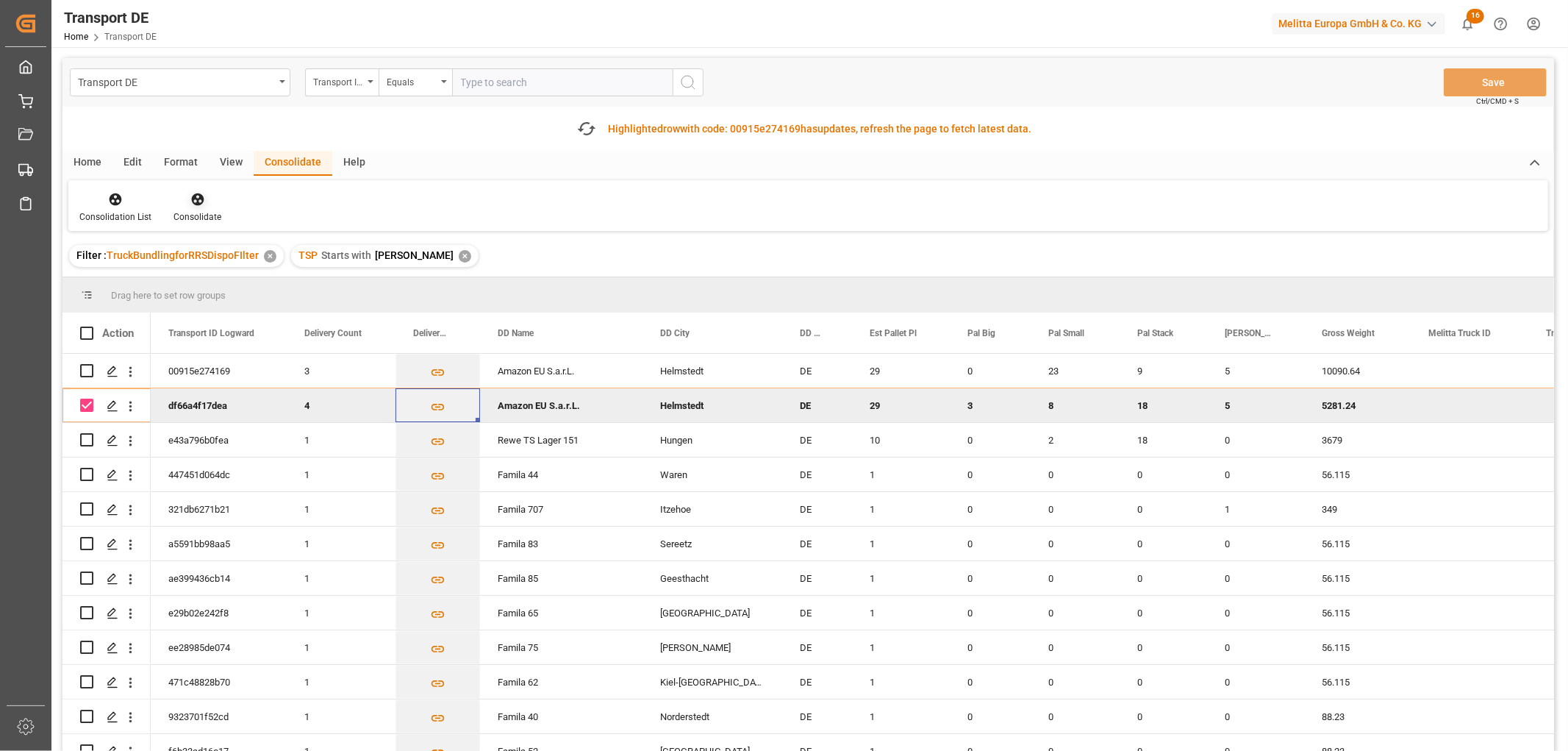
click at [196, 196] on icon at bounding box center [198, 199] width 14 height 14
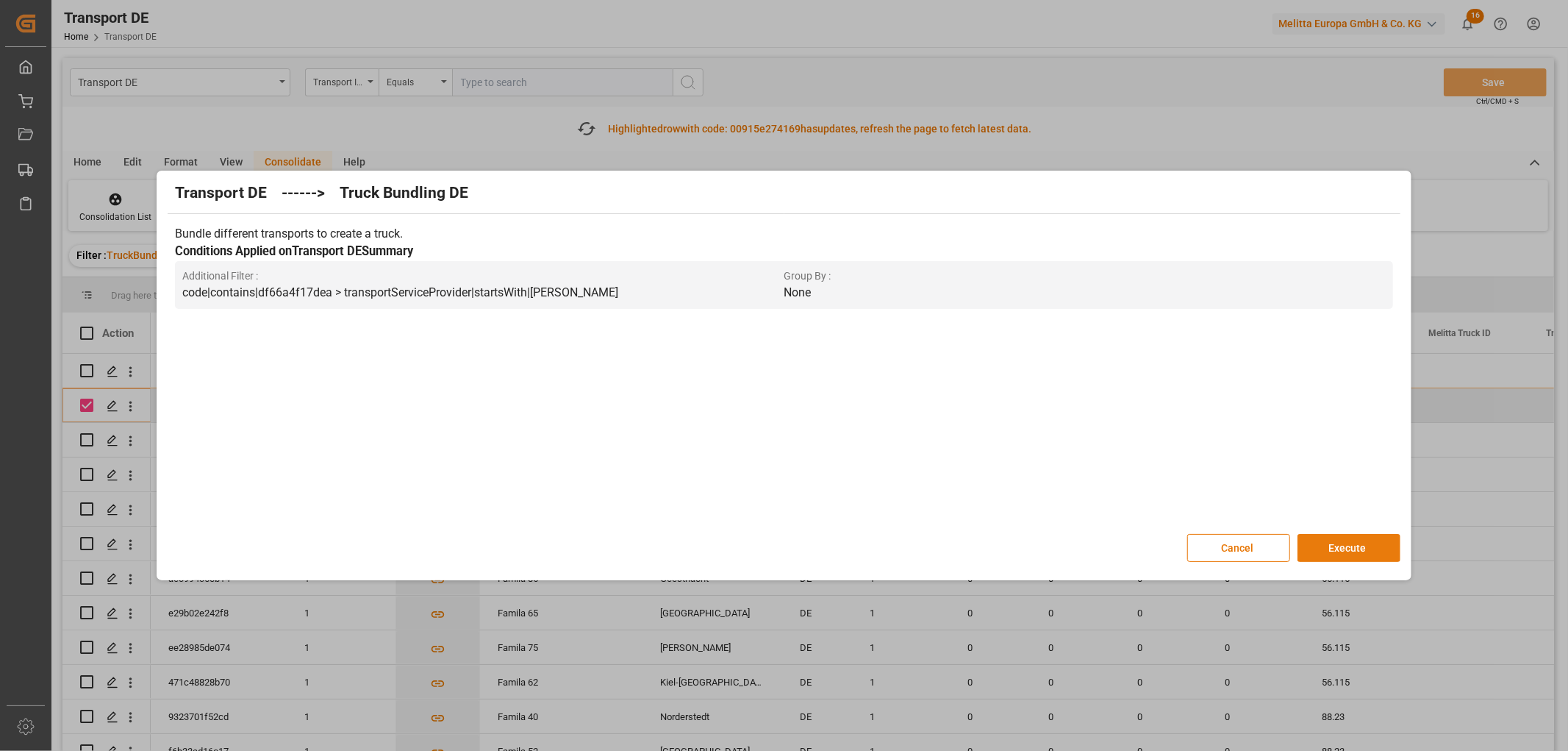
click at [1340, 545] on button "Execute" at bounding box center [1349, 548] width 103 height 28
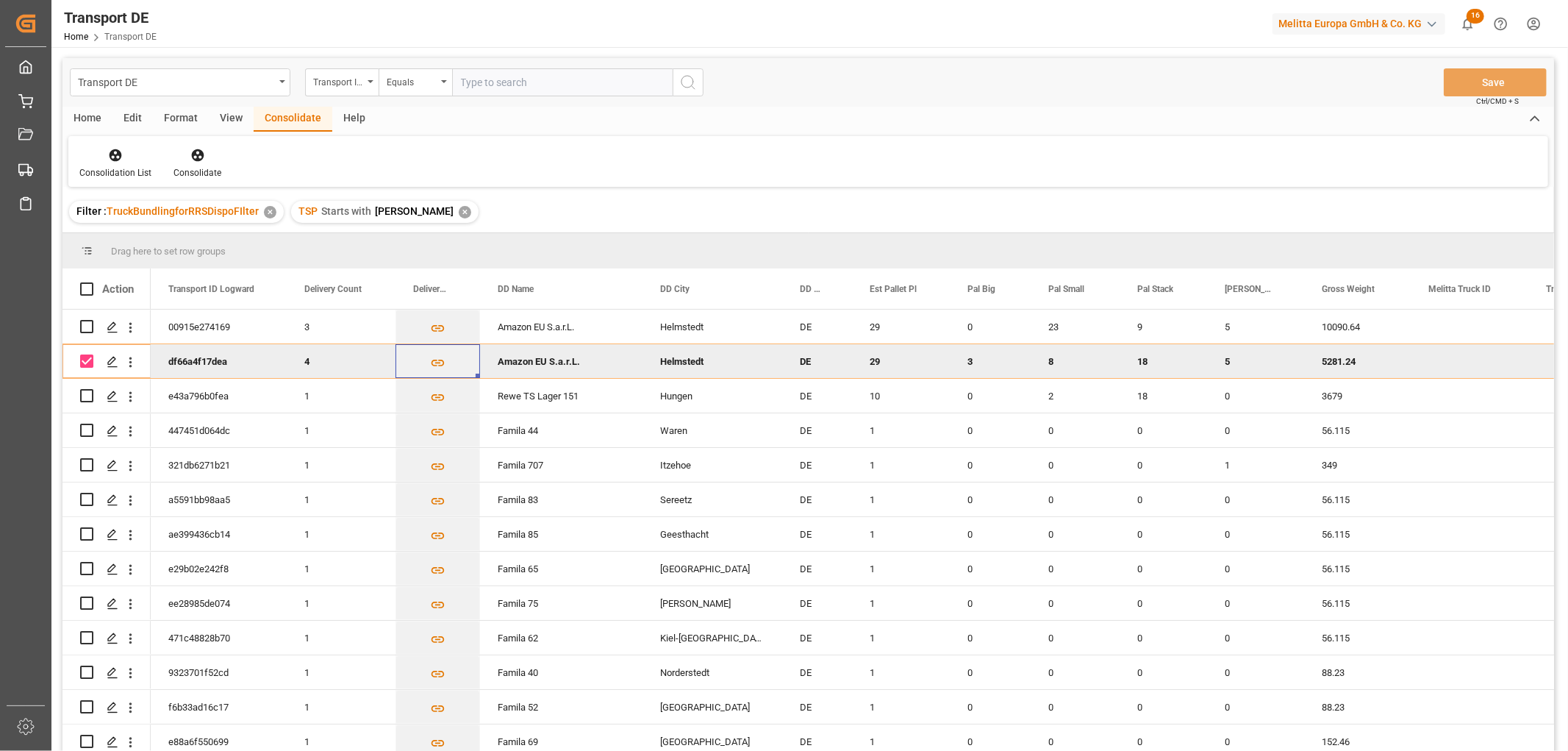
click at [89, 357] on input "Press Space to toggle row selection (checked)" at bounding box center [87, 361] width 14 height 14
checkbox input "false"
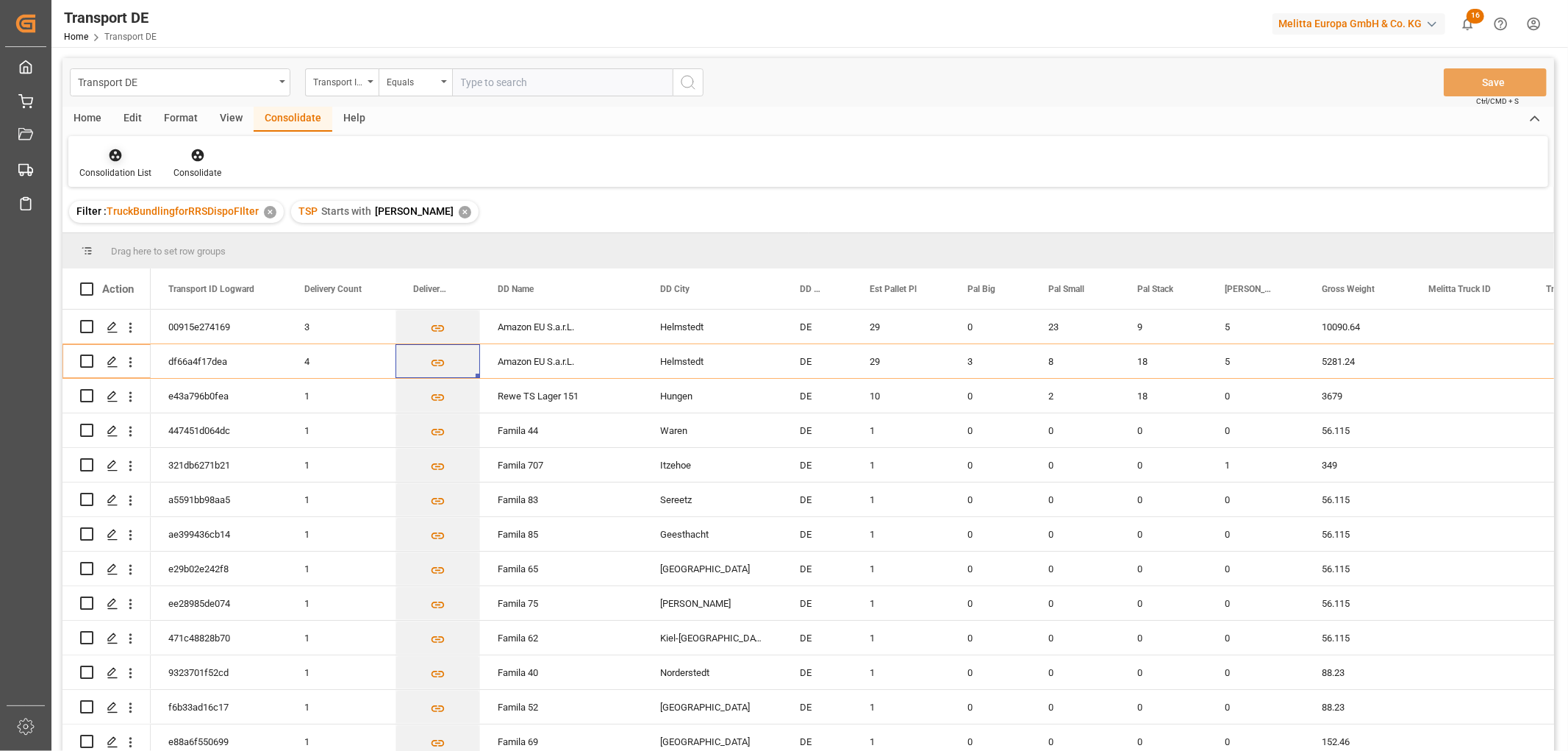
click at [113, 155] on icon at bounding box center [116, 155] width 13 height 13
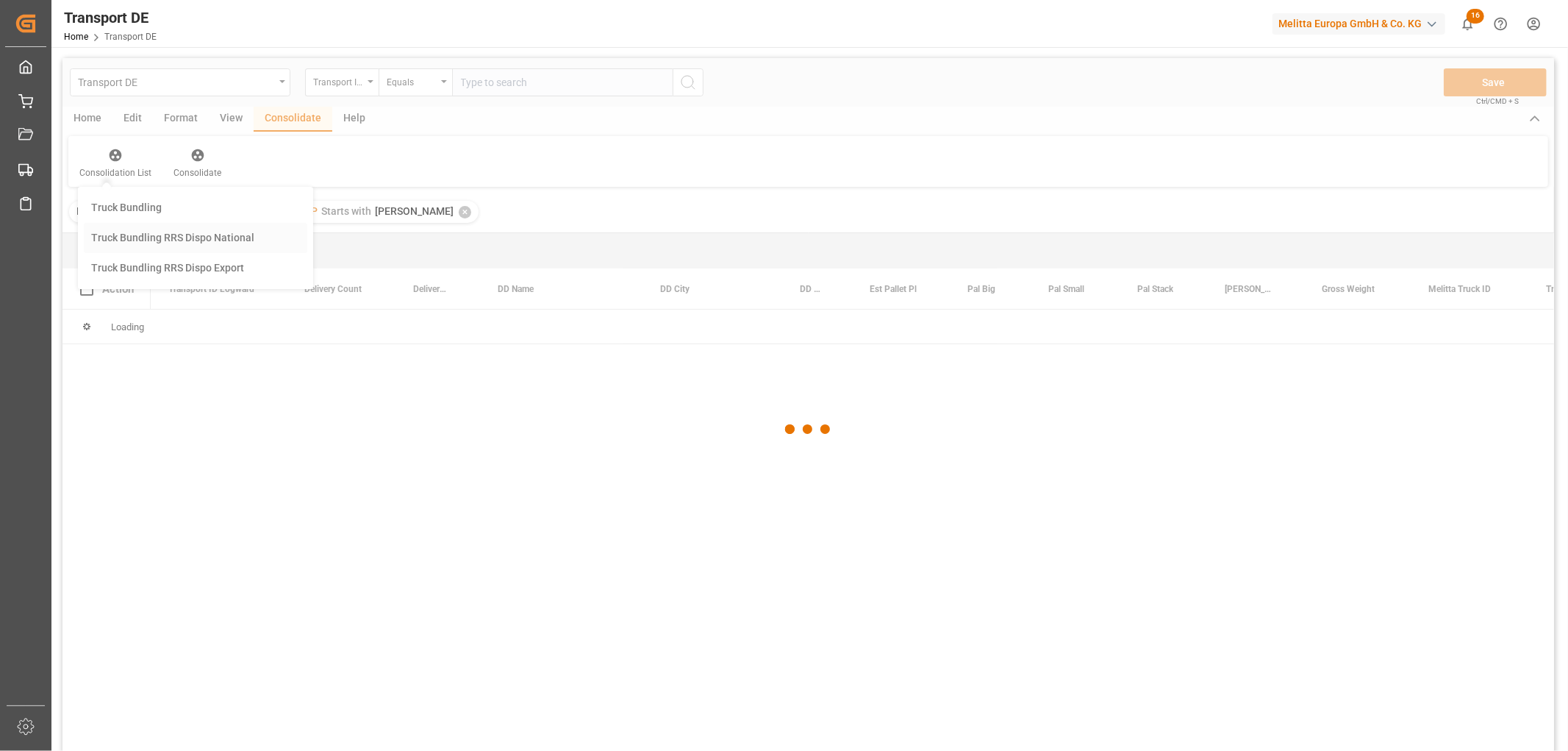
click at [136, 239] on div "Transport DE Transport ID Logward Equals Save Ctrl/CMD + S Home Edit Format Vie…" at bounding box center [808, 424] width 1492 height 732
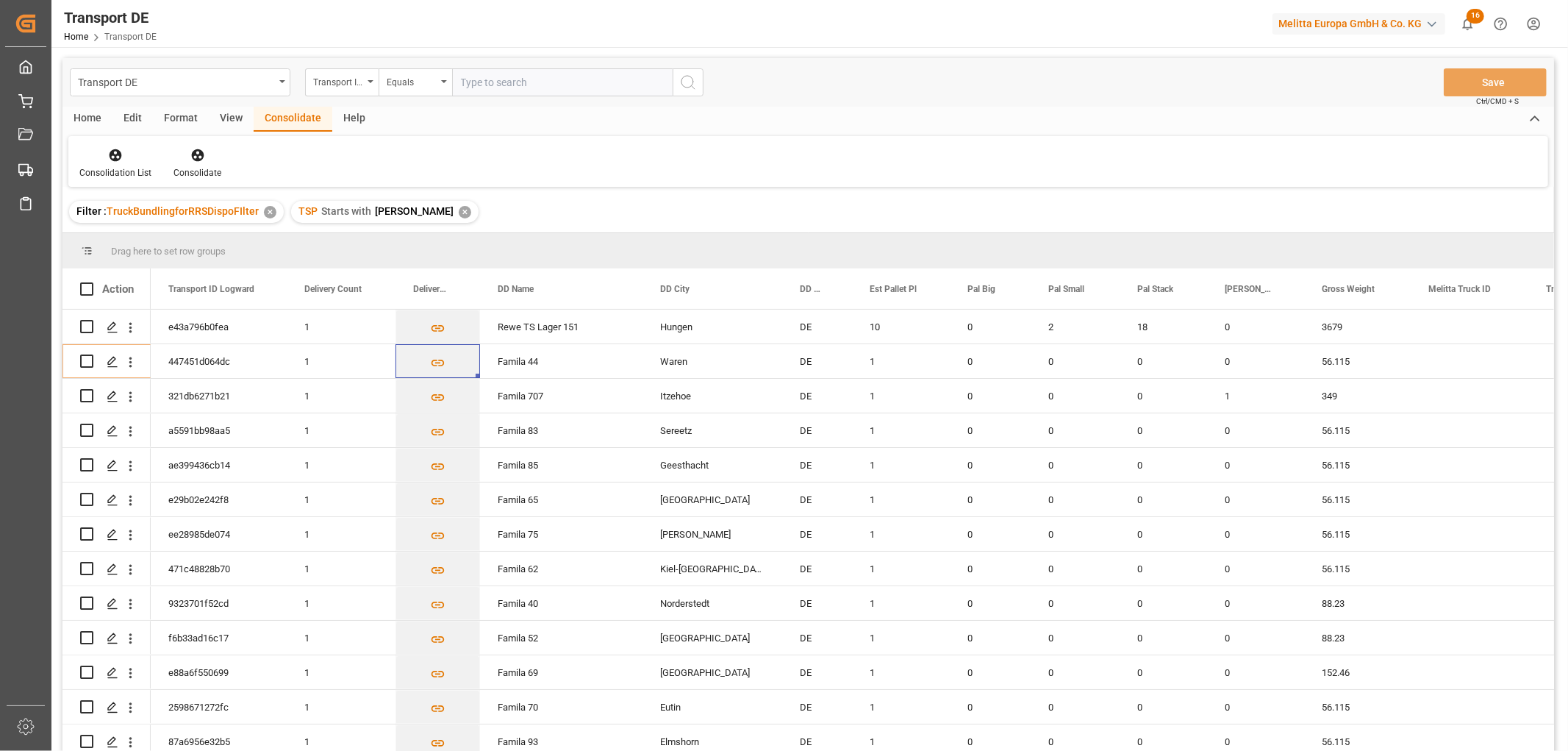
click at [459, 211] on div "✕" at bounding box center [465, 212] width 13 height 13
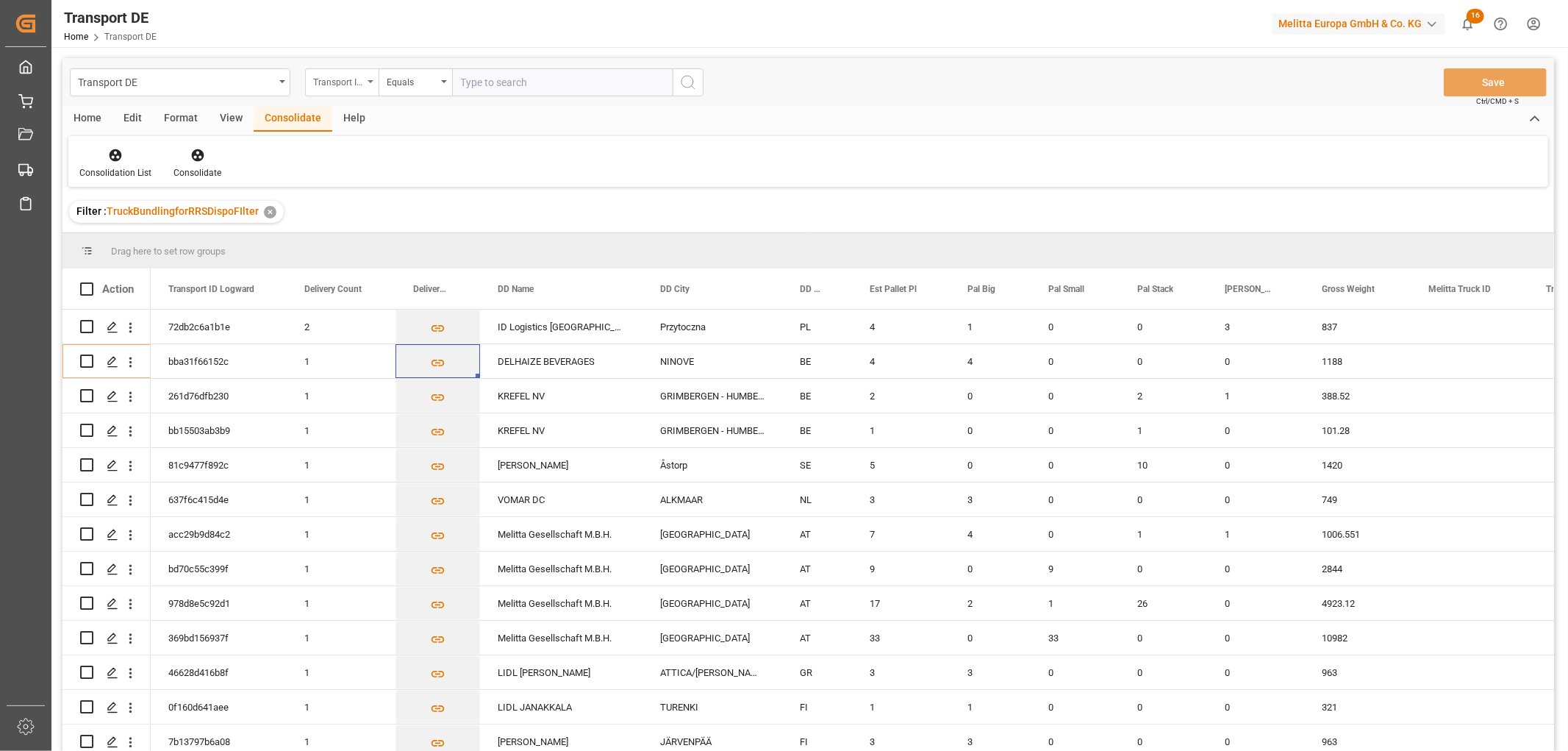
click at [338, 80] on div "Transport ID Logward" at bounding box center [338, 80] width 50 height 17
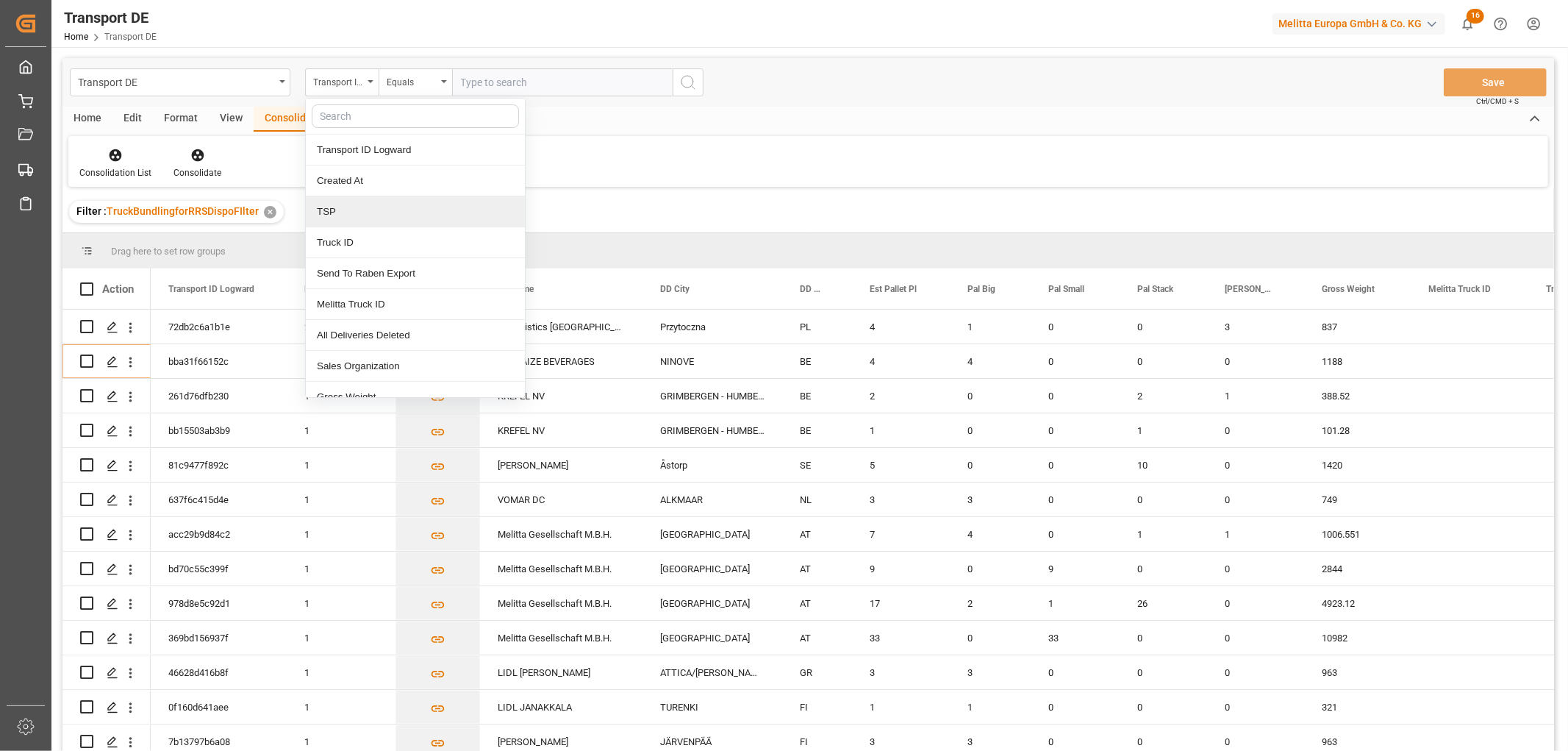
click at [335, 211] on div "TSP" at bounding box center [415, 211] width 219 height 31
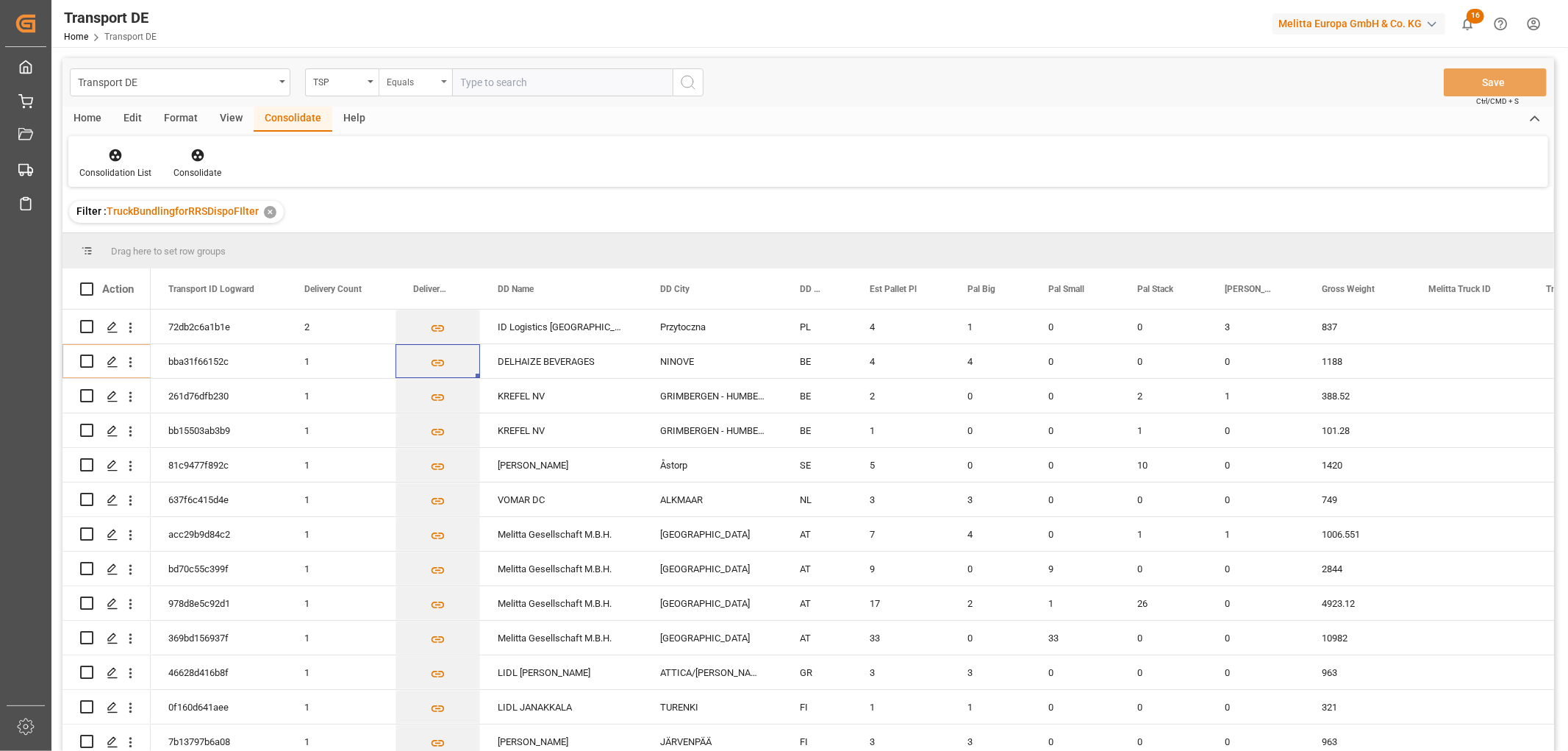
click at [412, 77] on div "Equals" at bounding box center [411, 80] width 50 height 17
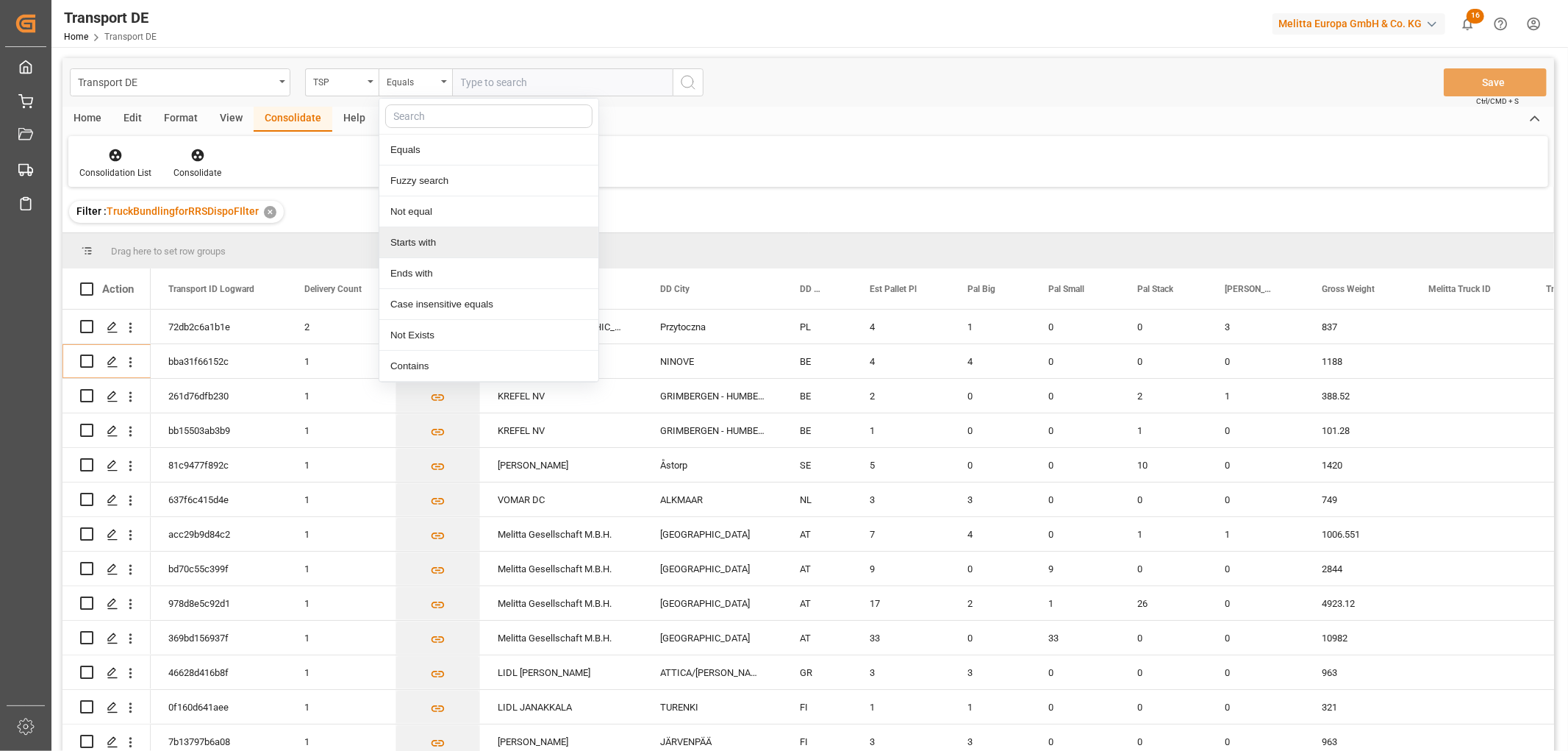
drag, startPoint x: 421, startPoint y: 238, endPoint x: 424, endPoint y: 226, distance: 12.4
click at [421, 239] on div "Starts with" at bounding box center [489, 243] width 219 height 31
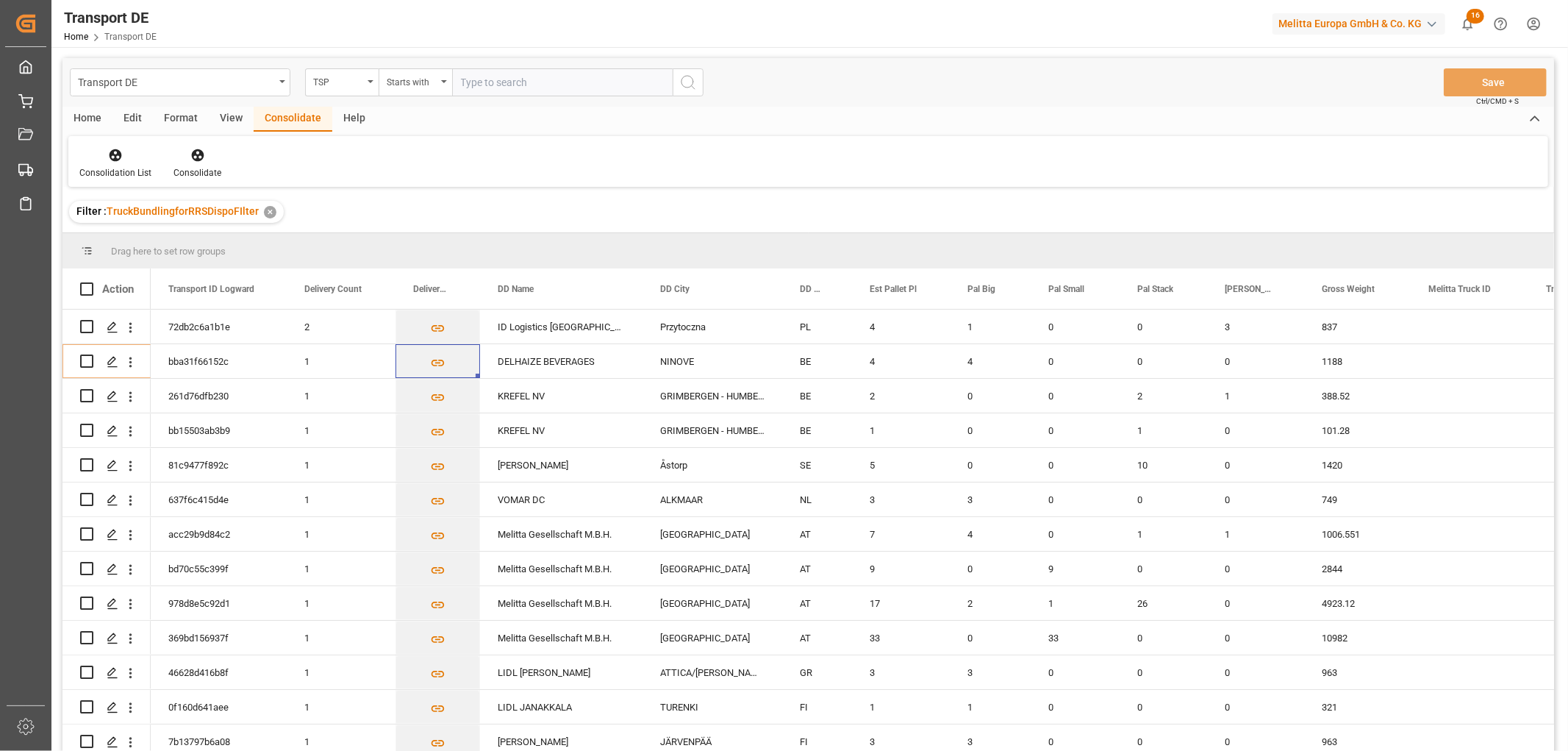
click at [481, 77] on input "text" at bounding box center [563, 82] width 220 height 28
type input "[PERSON_NAME]"
click at [690, 81] on icon "search button" at bounding box center [688, 82] width 18 height 18
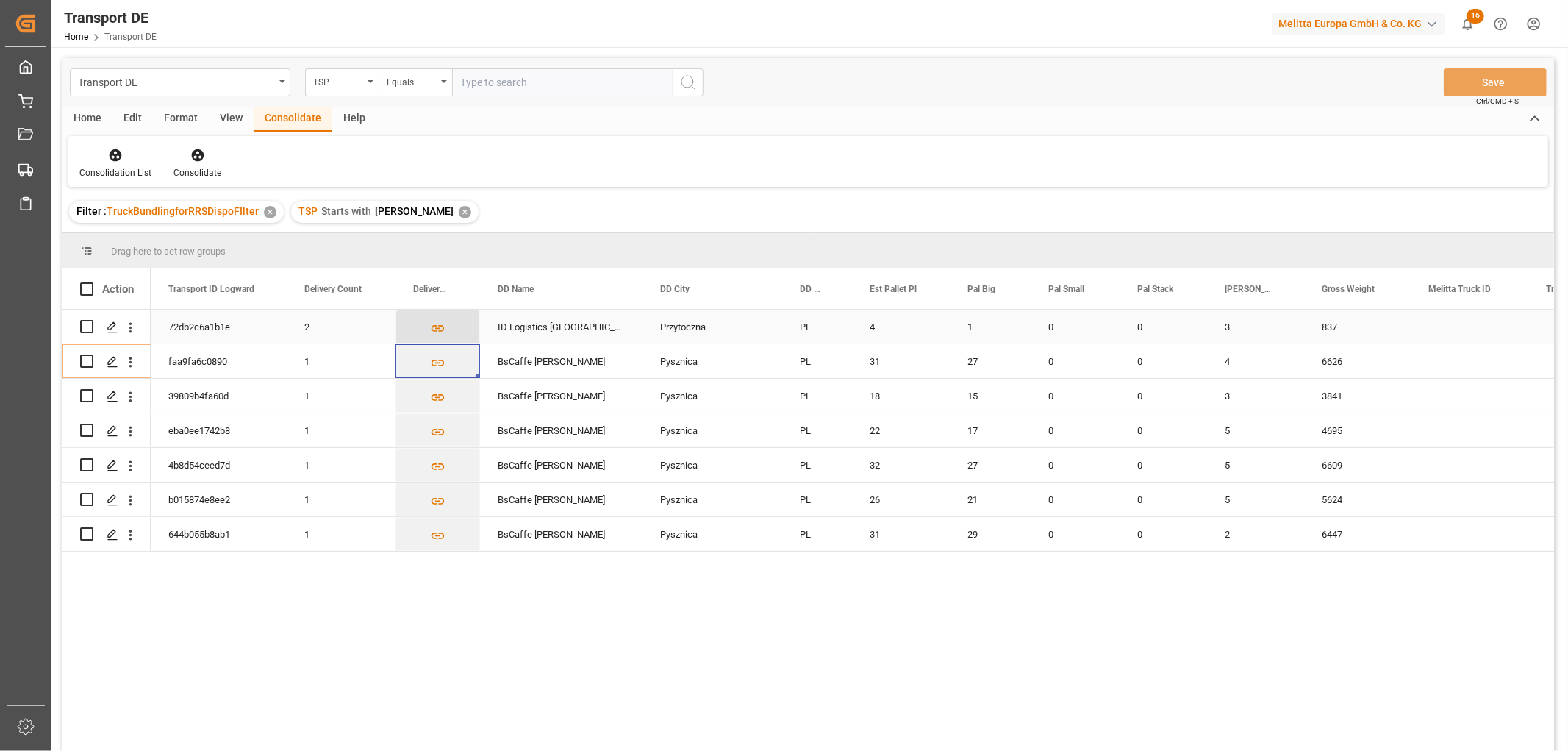
click at [434, 326] on icon "Press SPACE to select this row." at bounding box center [438, 328] width 14 height 6
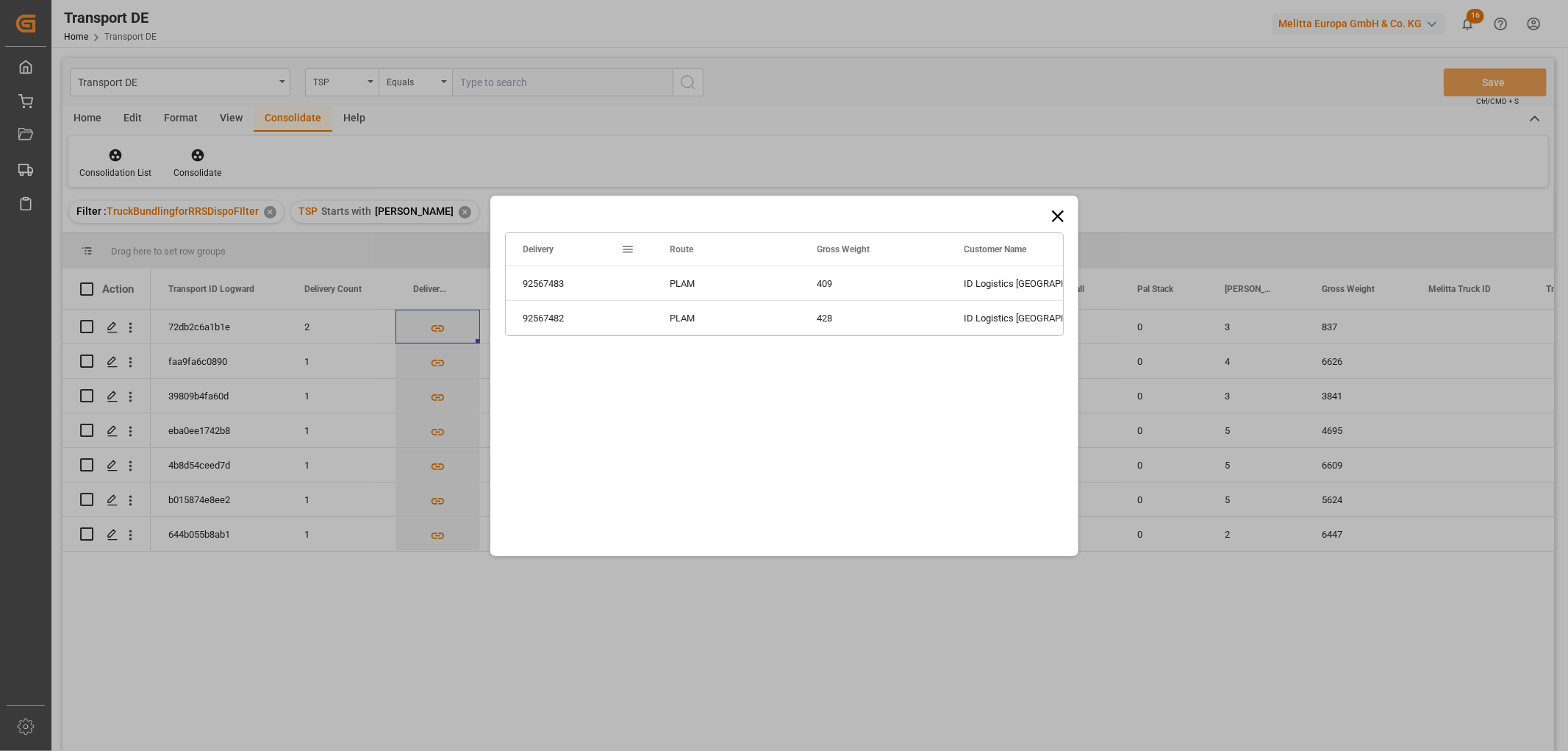
click at [1060, 209] on icon at bounding box center [1058, 216] width 21 height 21
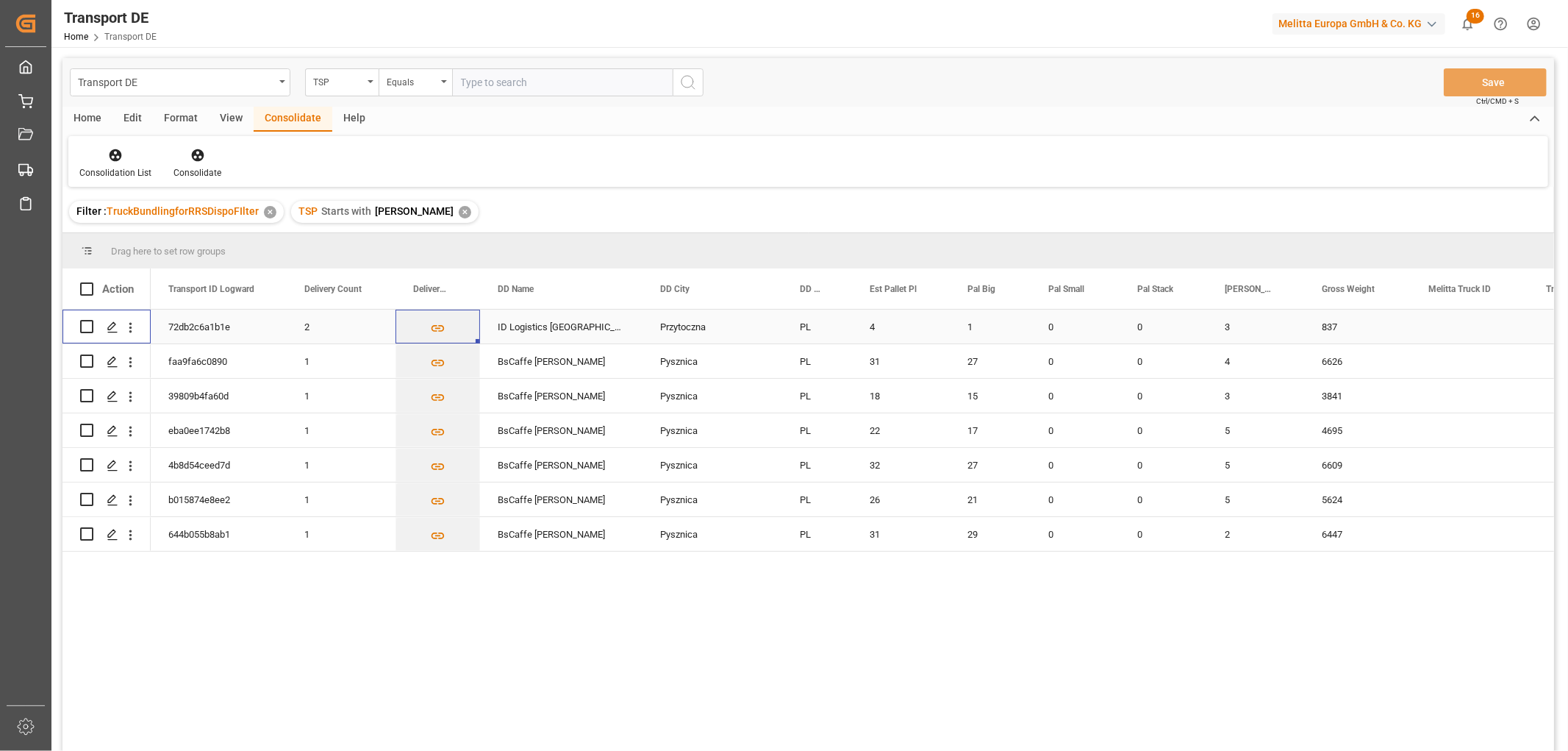
click at [85, 324] on input "Press Space to toggle row selection (unchecked)" at bounding box center [87, 326] width 14 height 14
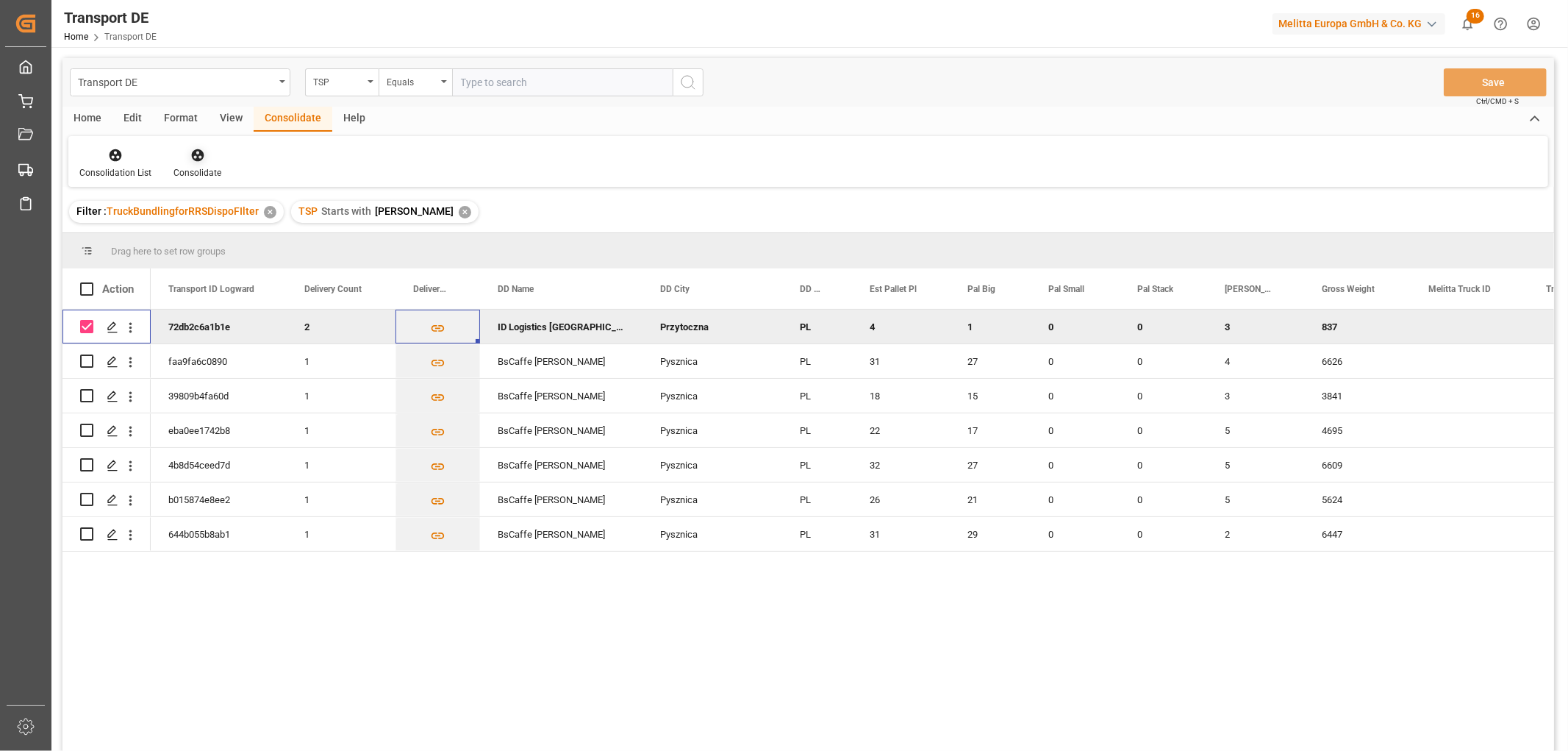
click at [194, 155] on icon at bounding box center [198, 155] width 13 height 13
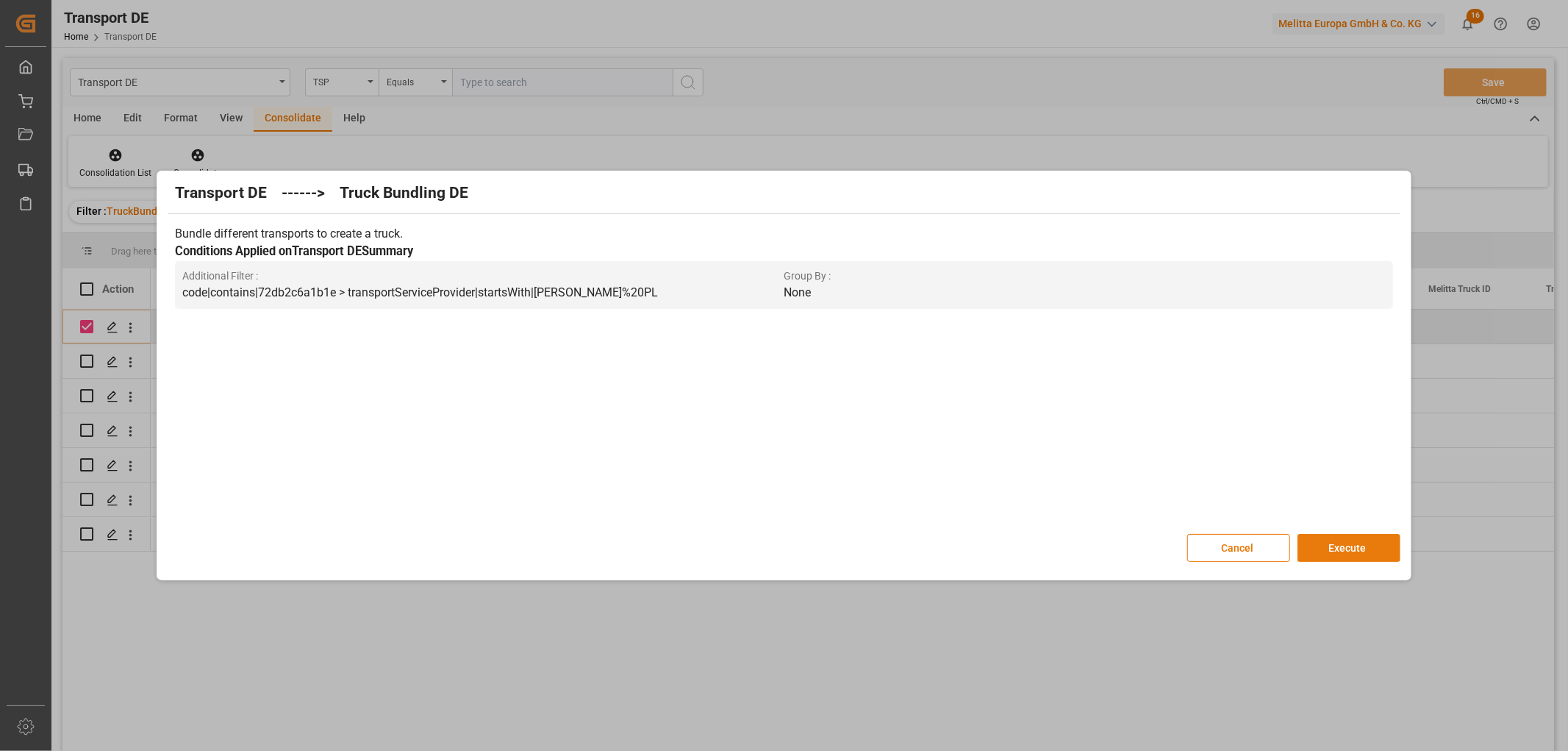
click at [1340, 541] on button "Execute" at bounding box center [1349, 548] width 103 height 28
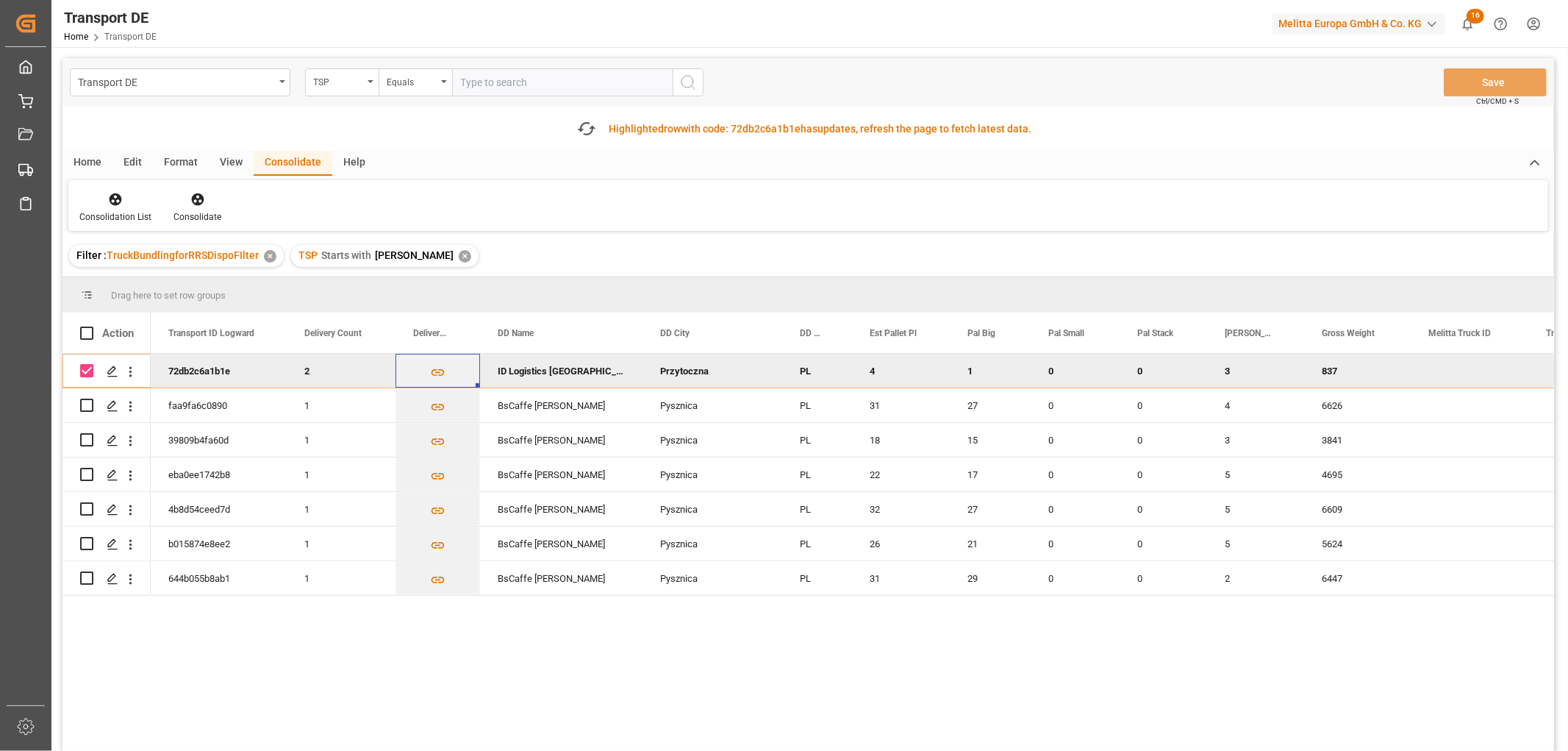
click at [89, 371] on input "Press Space to toggle row selection (checked)" at bounding box center [87, 371] width 14 height 14
checkbox input "false"
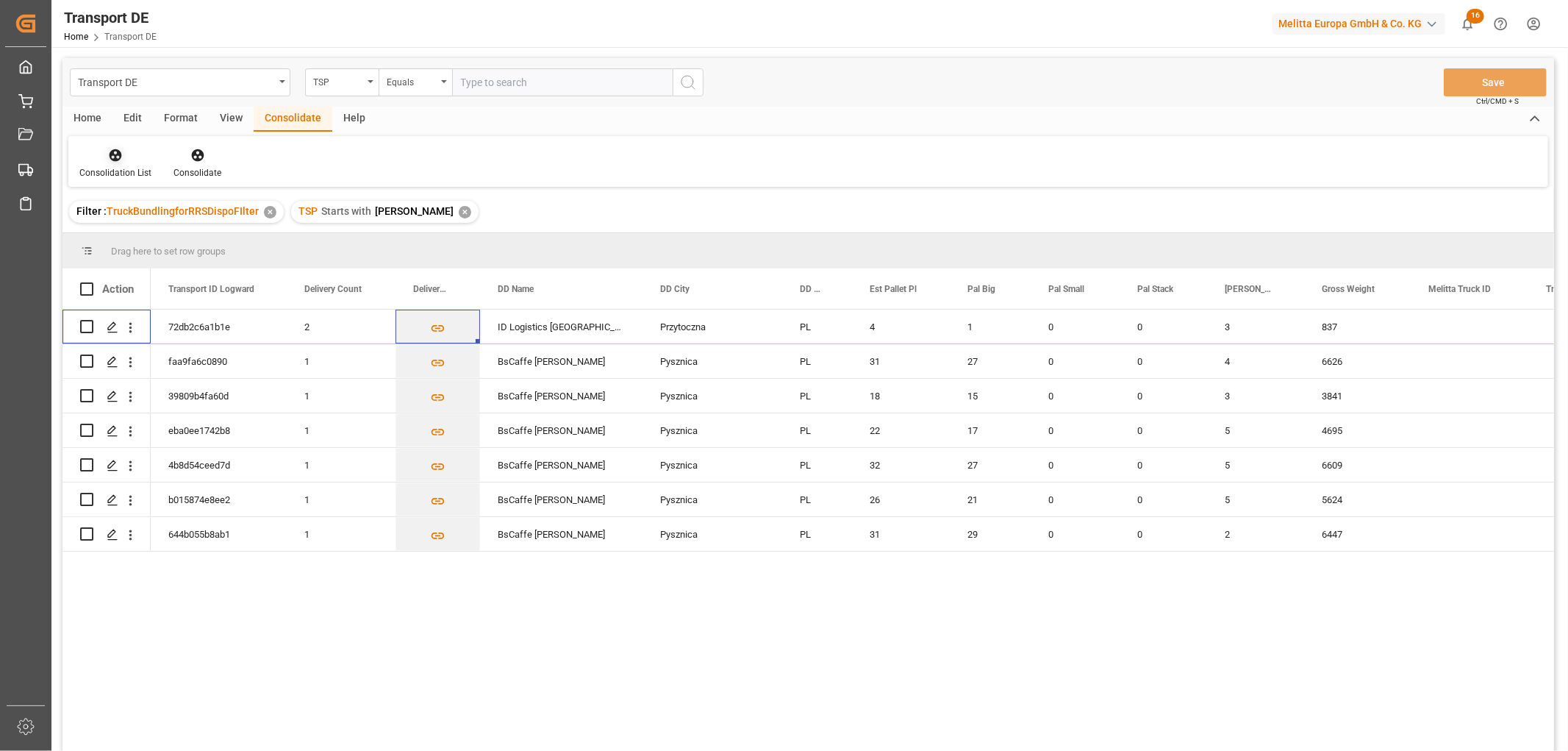
click at [116, 156] on icon at bounding box center [116, 155] width 14 height 14
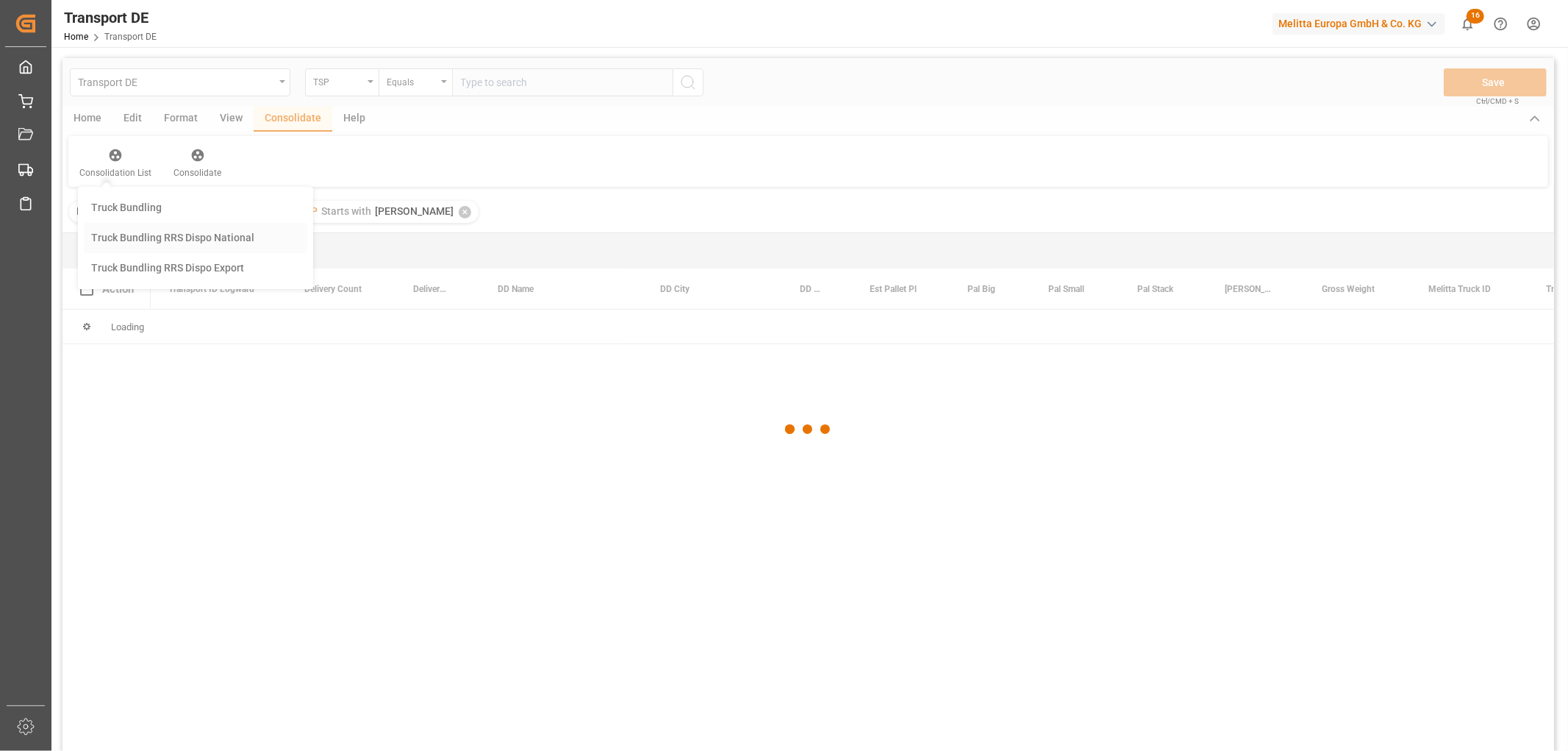
click at [133, 239] on div "Transport DE TSP Equals Save Ctrl/CMD + S Home Edit Format View Consolidate Hel…" at bounding box center [808, 424] width 1492 height 732
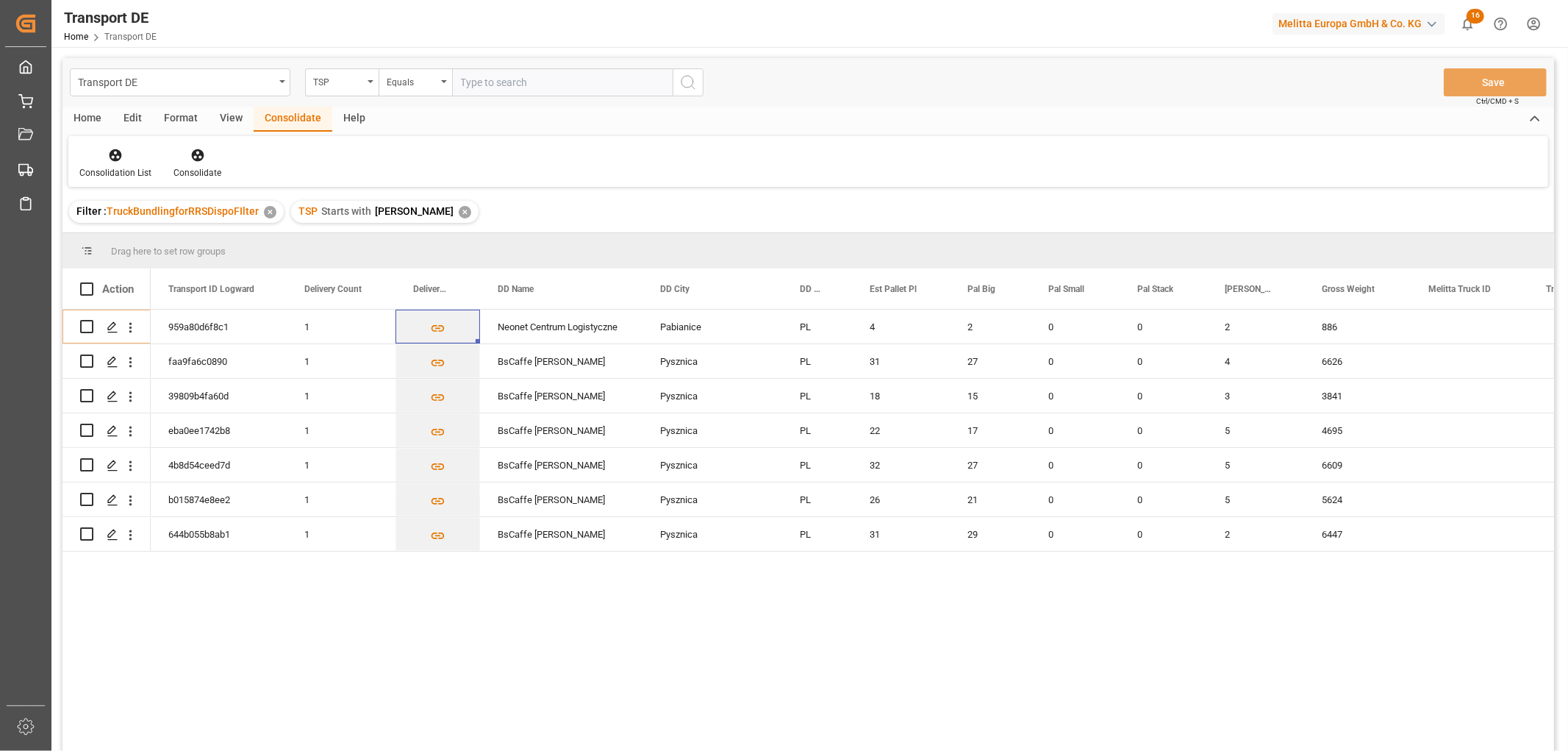
click at [459, 213] on div "✕" at bounding box center [465, 212] width 13 height 13
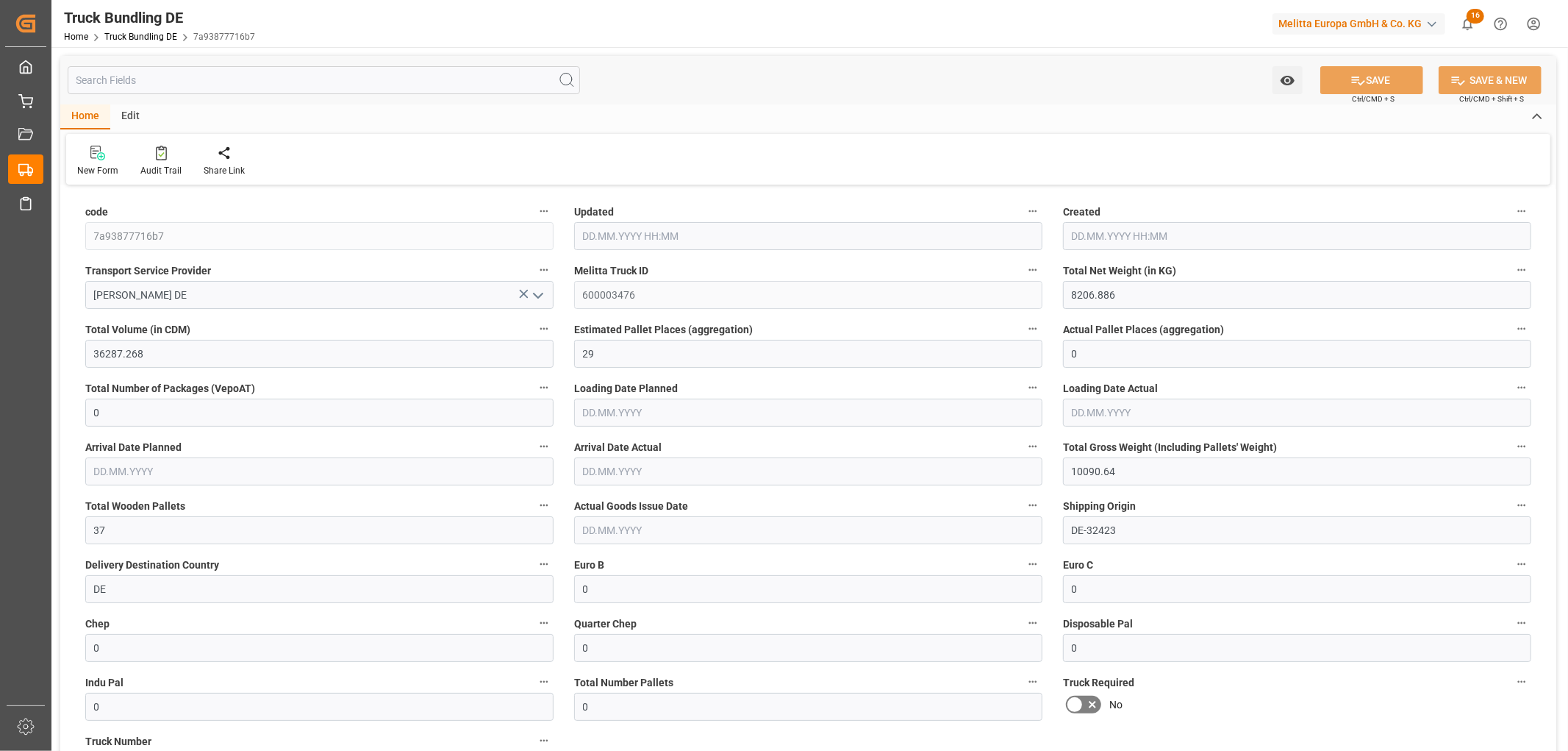
type input "[DATE] 12:43"
type input "[DATE]"
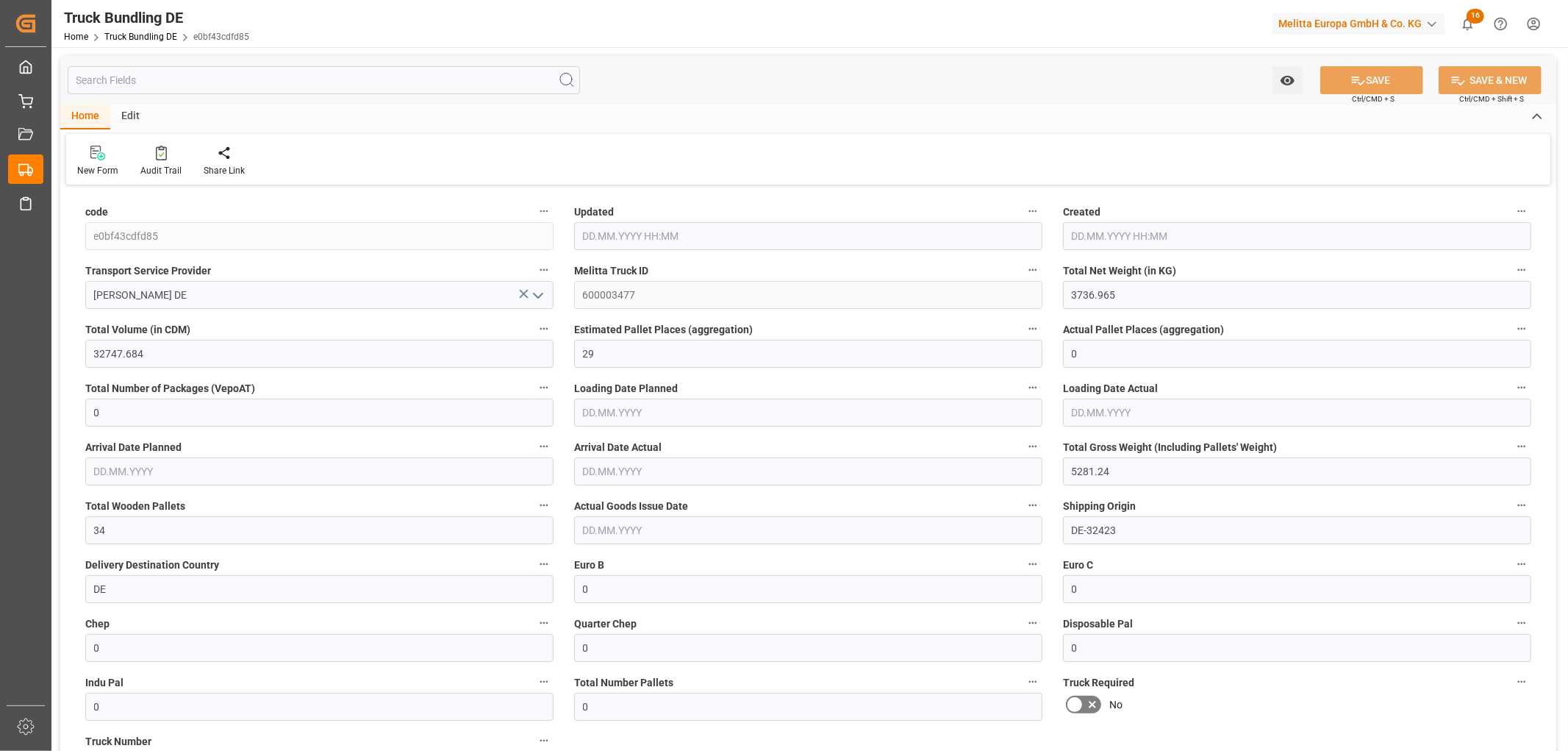
type input "13.10.2025 12:43"
type input "[DATE]"
type input "13.10.2025"
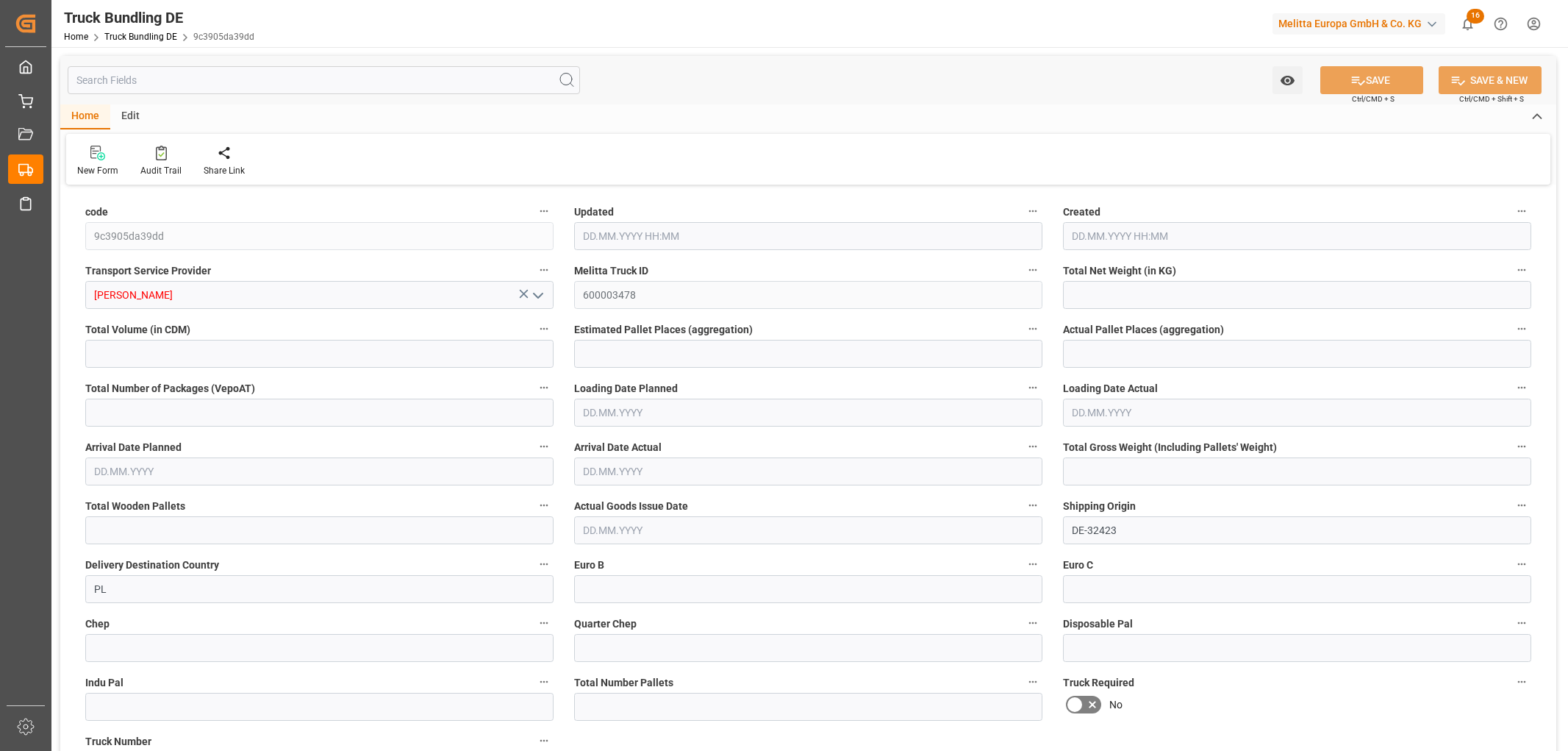
type input "623.161"
type input "4918.918"
type input "4"
type input "0"
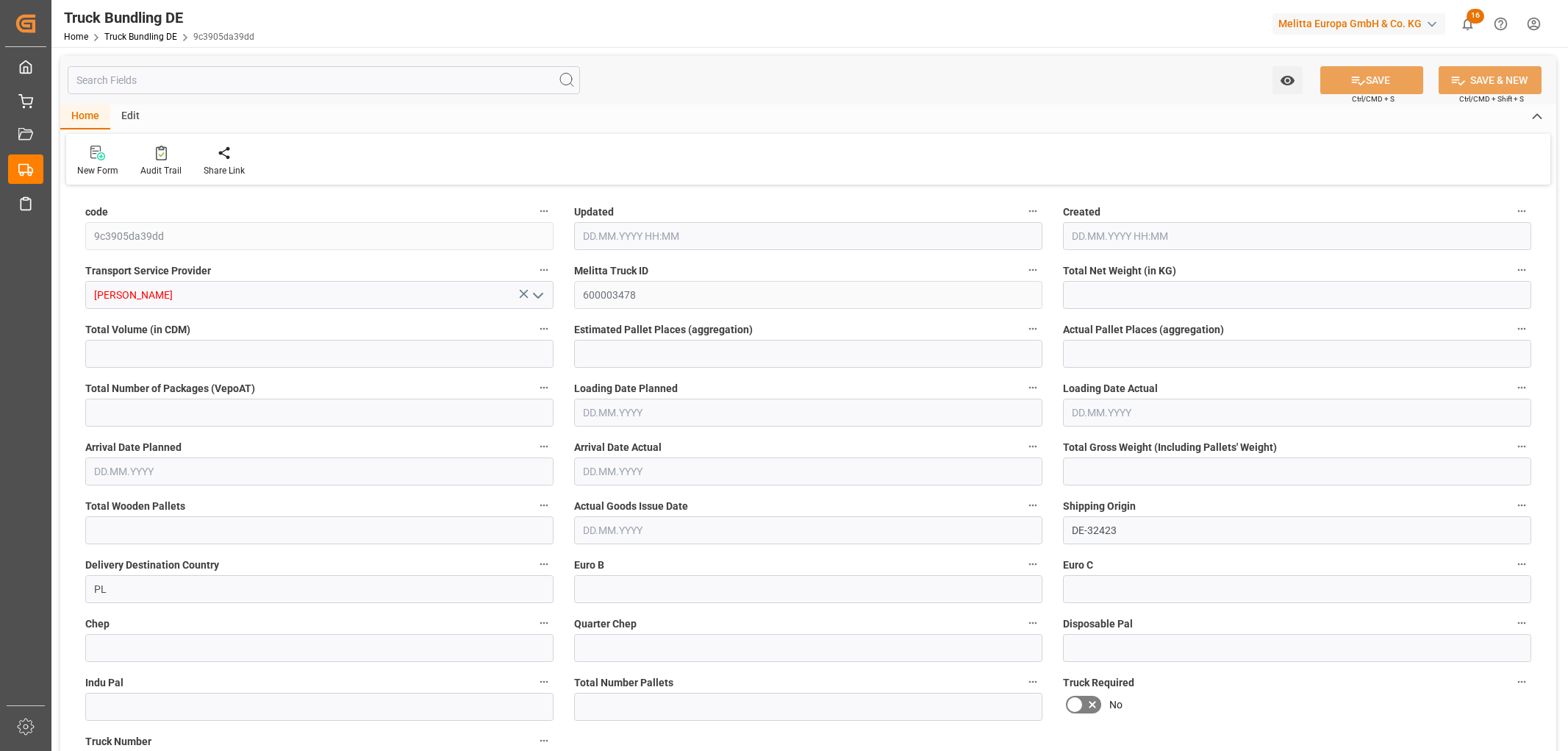
type input "837"
type input "4"
type input "0"
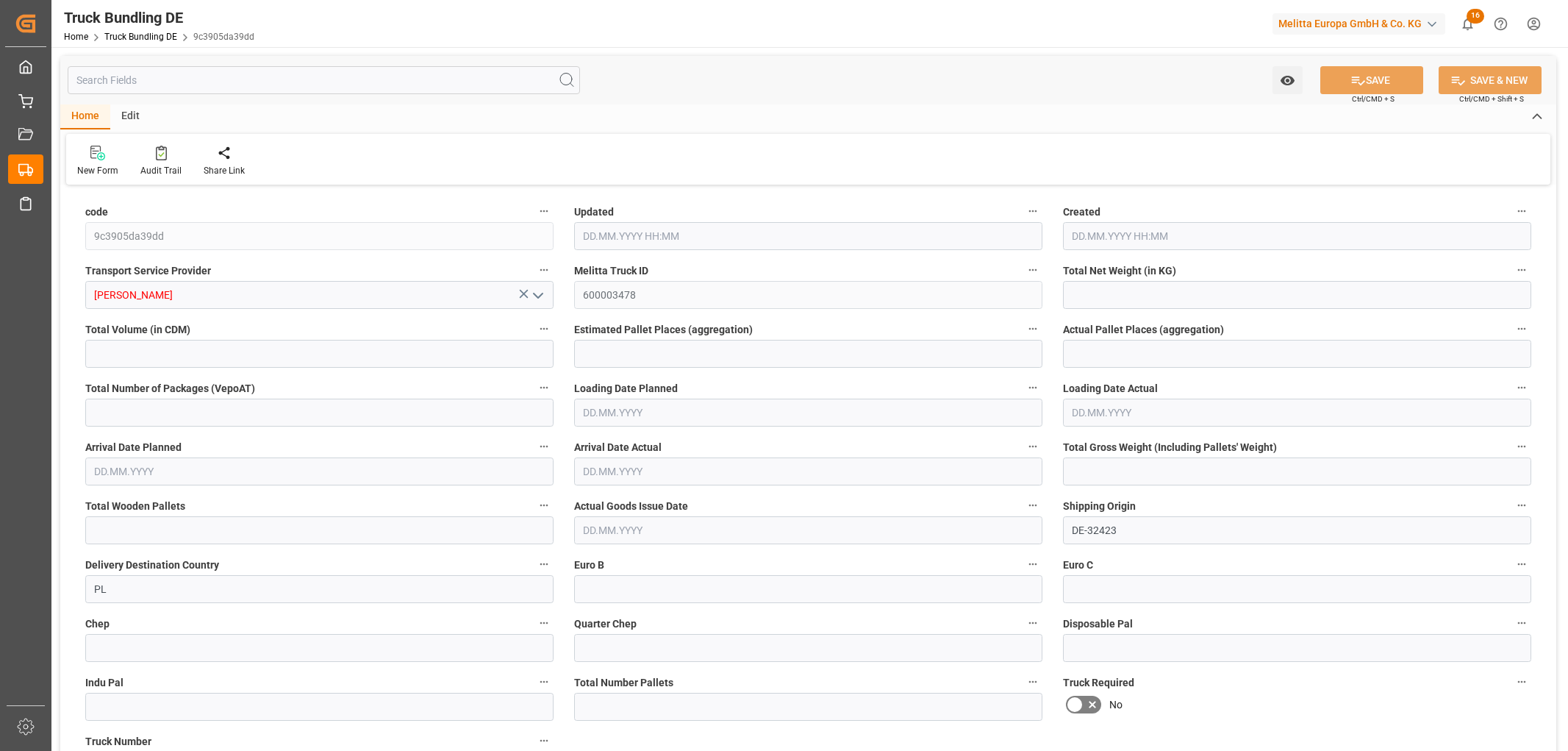
type input "0"
type input "13.10.2025 12:44"
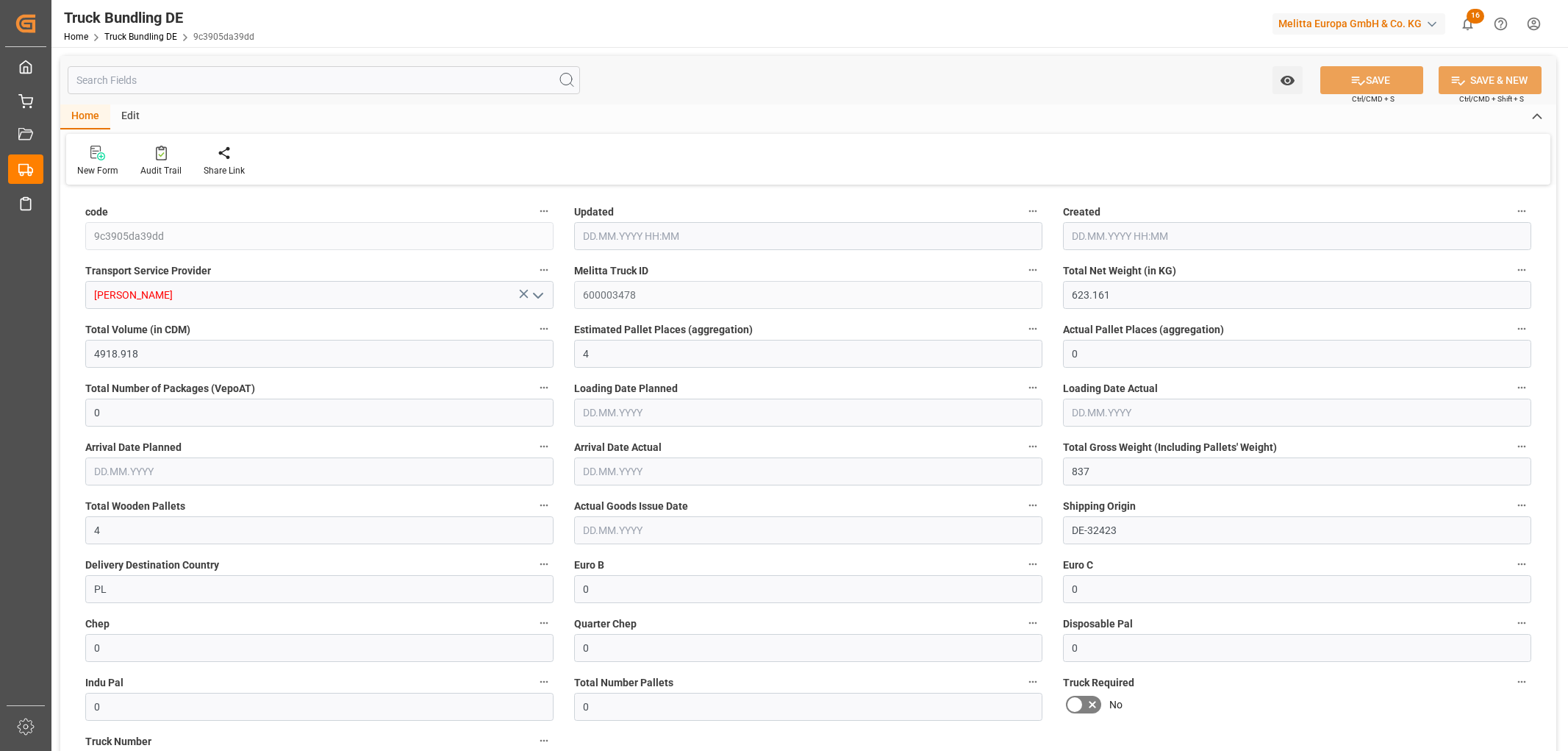
type input "13.10.2025 12:44"
type input "14.10.2025"
type input "[DATE]"
type input "13.10.2025"
